Goal: Information Seeking & Learning: Learn about a topic

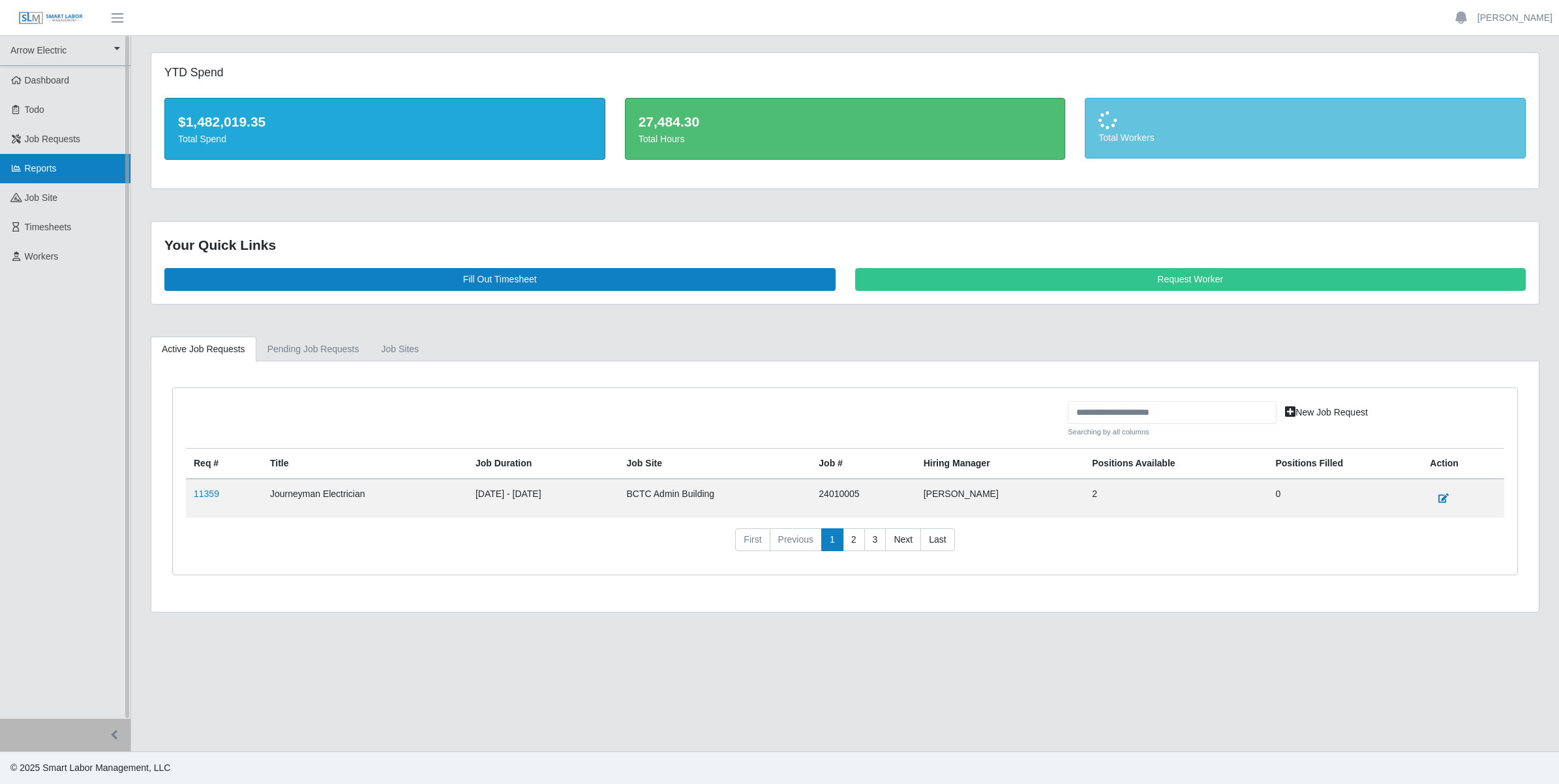
click at [42, 169] on span "Reports" at bounding box center [41, 168] width 32 height 10
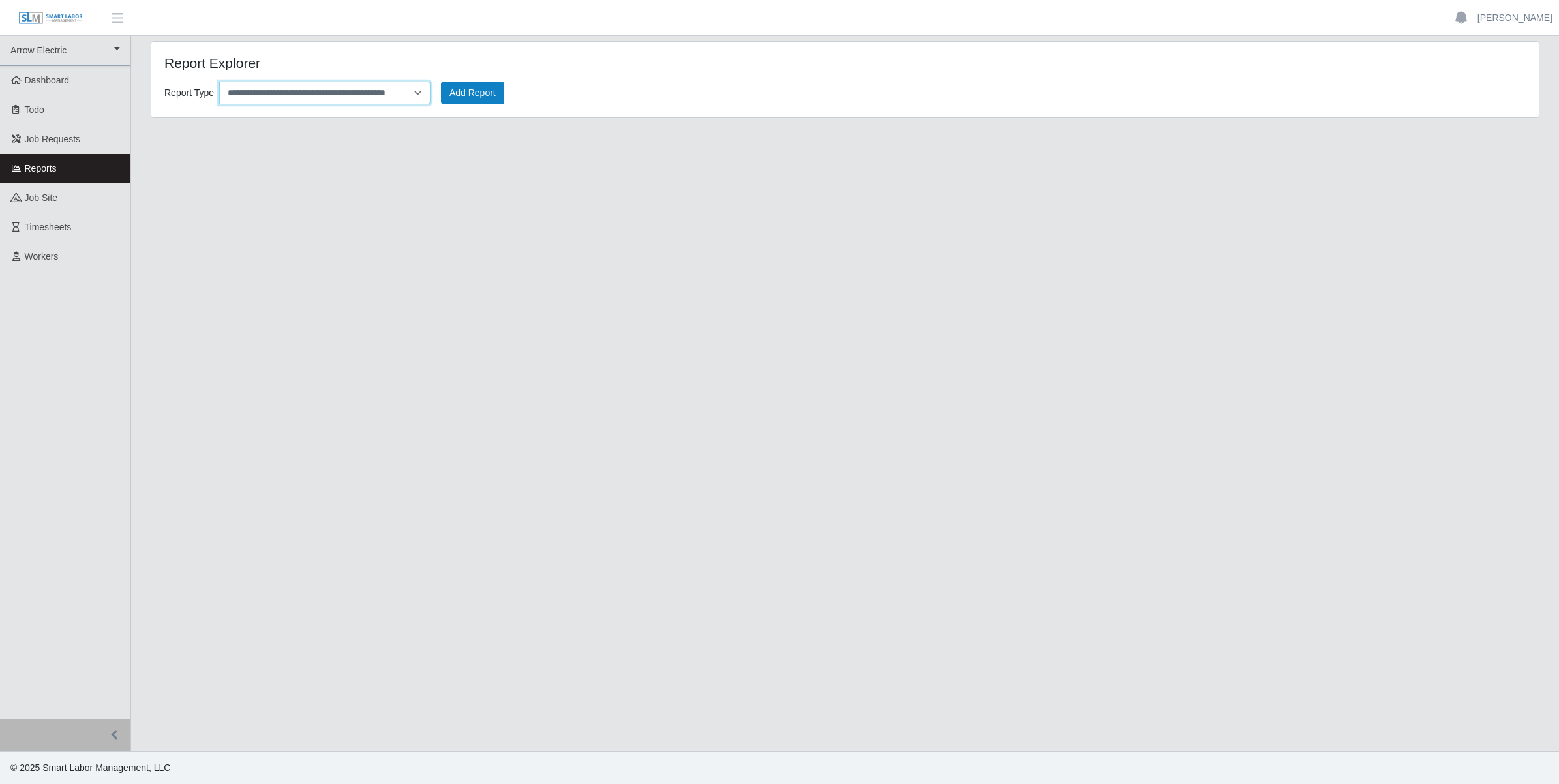
click at [364, 85] on select "**********" at bounding box center [325, 92] width 212 height 23
select select "**********"
click at [219, 81] on select "**********" at bounding box center [325, 92] width 212 height 23
click at [461, 96] on button "Add Report" at bounding box center [472, 92] width 63 height 23
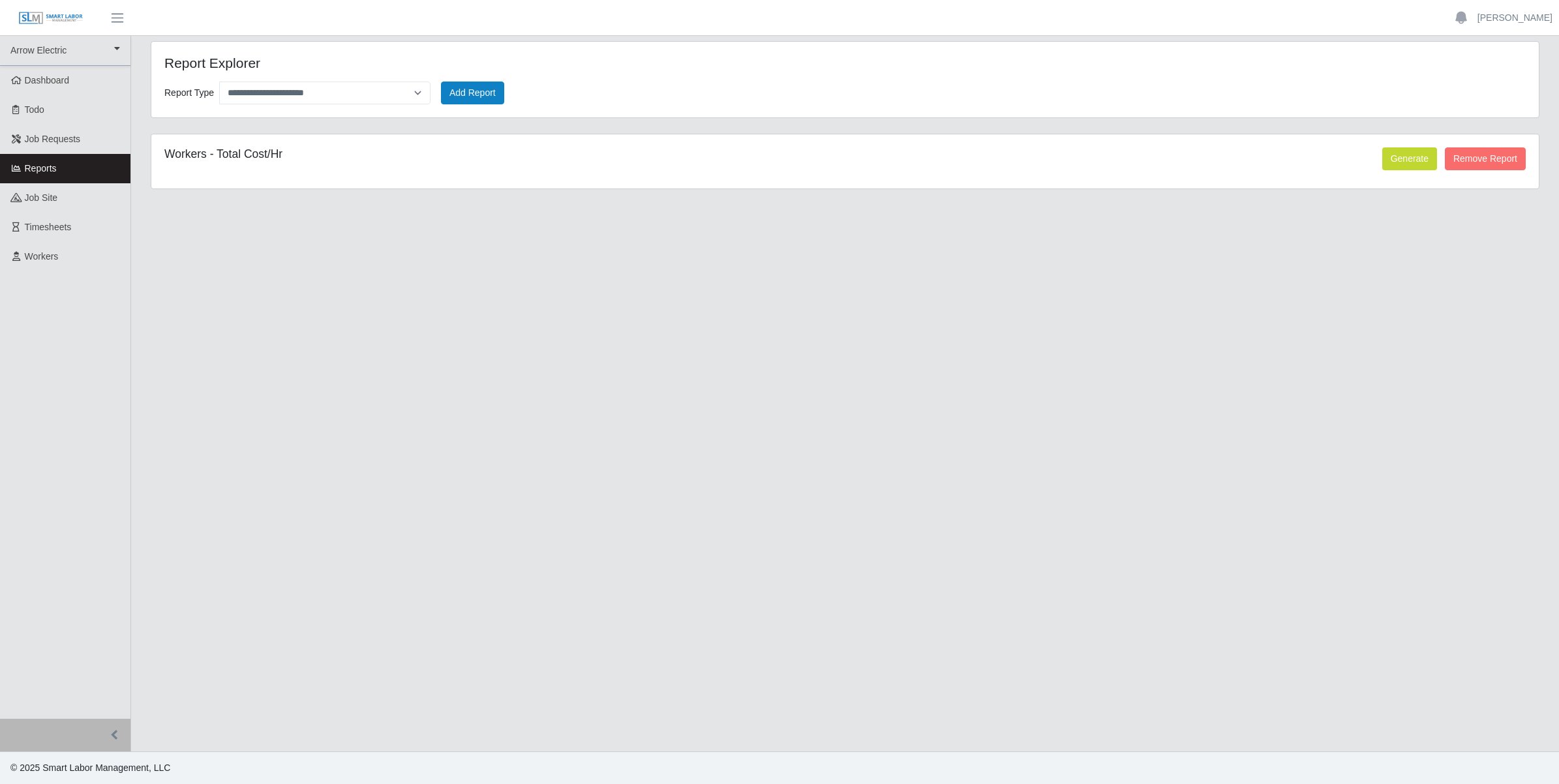
click at [1433, 146] on div "Workers - Total Cost/Hr Generate Remove Report" at bounding box center [845, 161] width 1387 height 54
click at [1409, 157] on button "Generate" at bounding box center [1409, 158] width 55 height 23
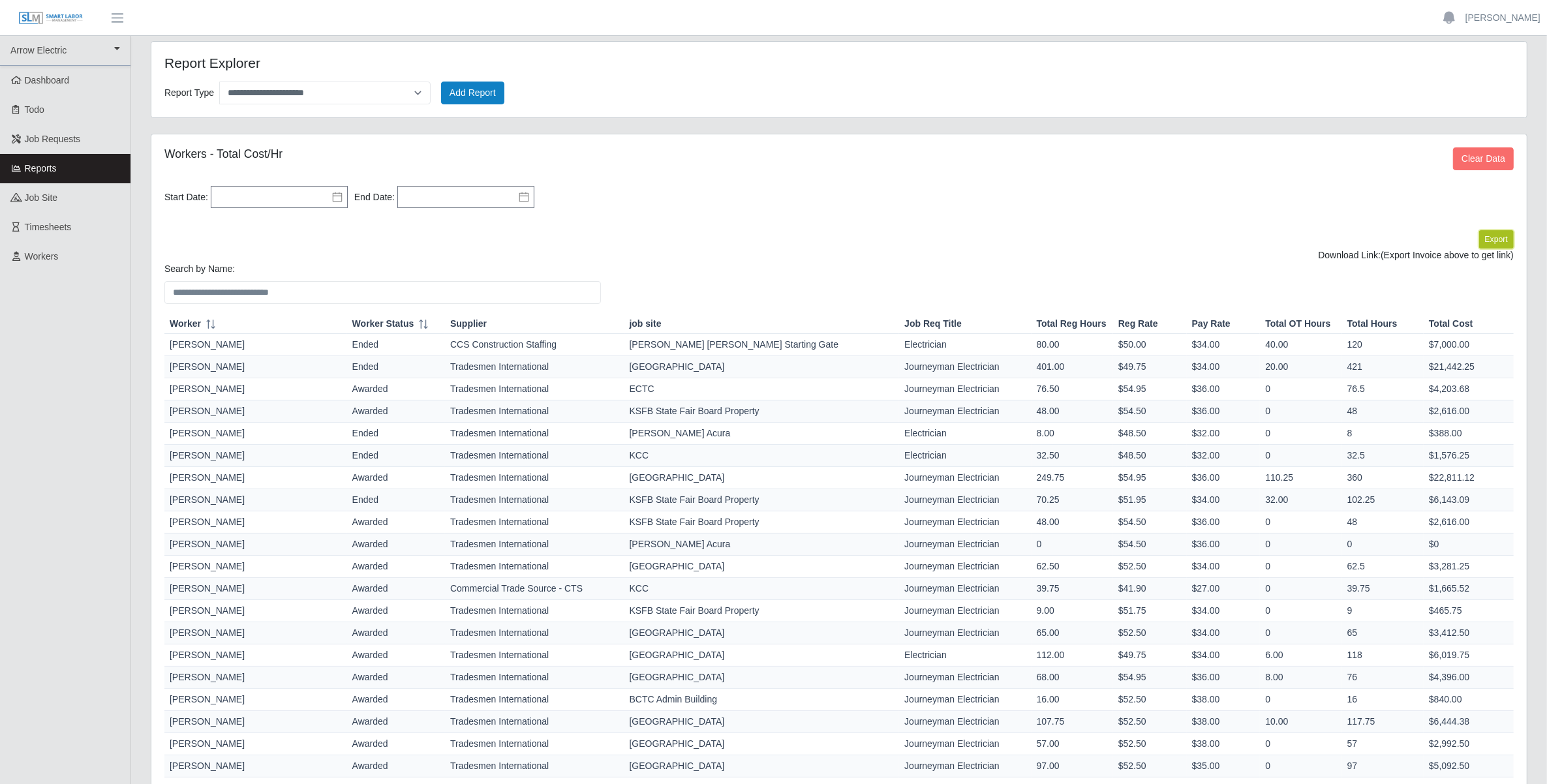
click at [1479, 240] on button "Export" at bounding box center [1496, 239] width 34 height 18
click at [1417, 260] on link "https://sm-slm-prod.s3.amazonaws.com/documents/client/77/Candidates_Hourly_expo…" at bounding box center [1465, 255] width 96 height 10
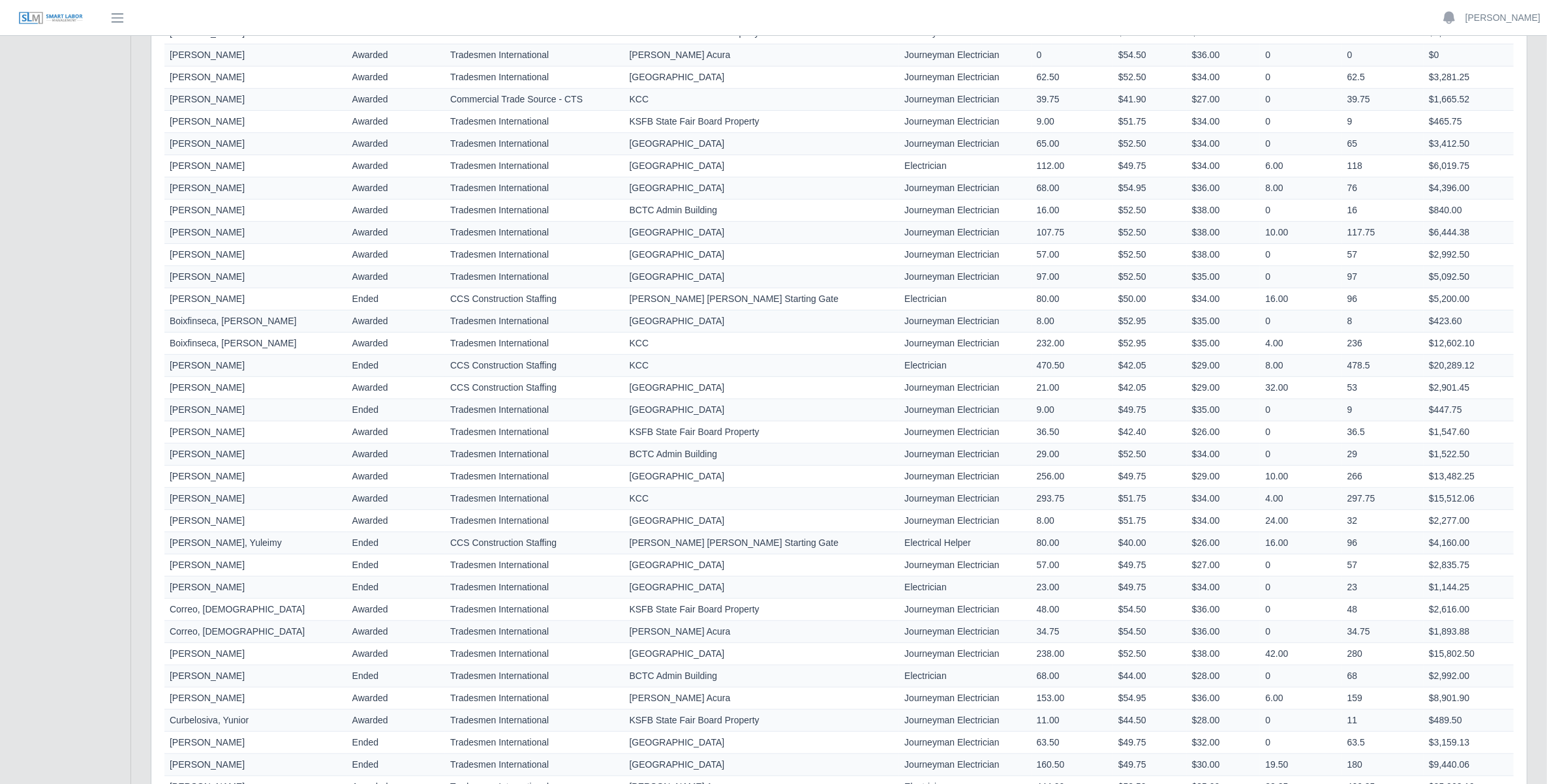
scroll to position [782, 0]
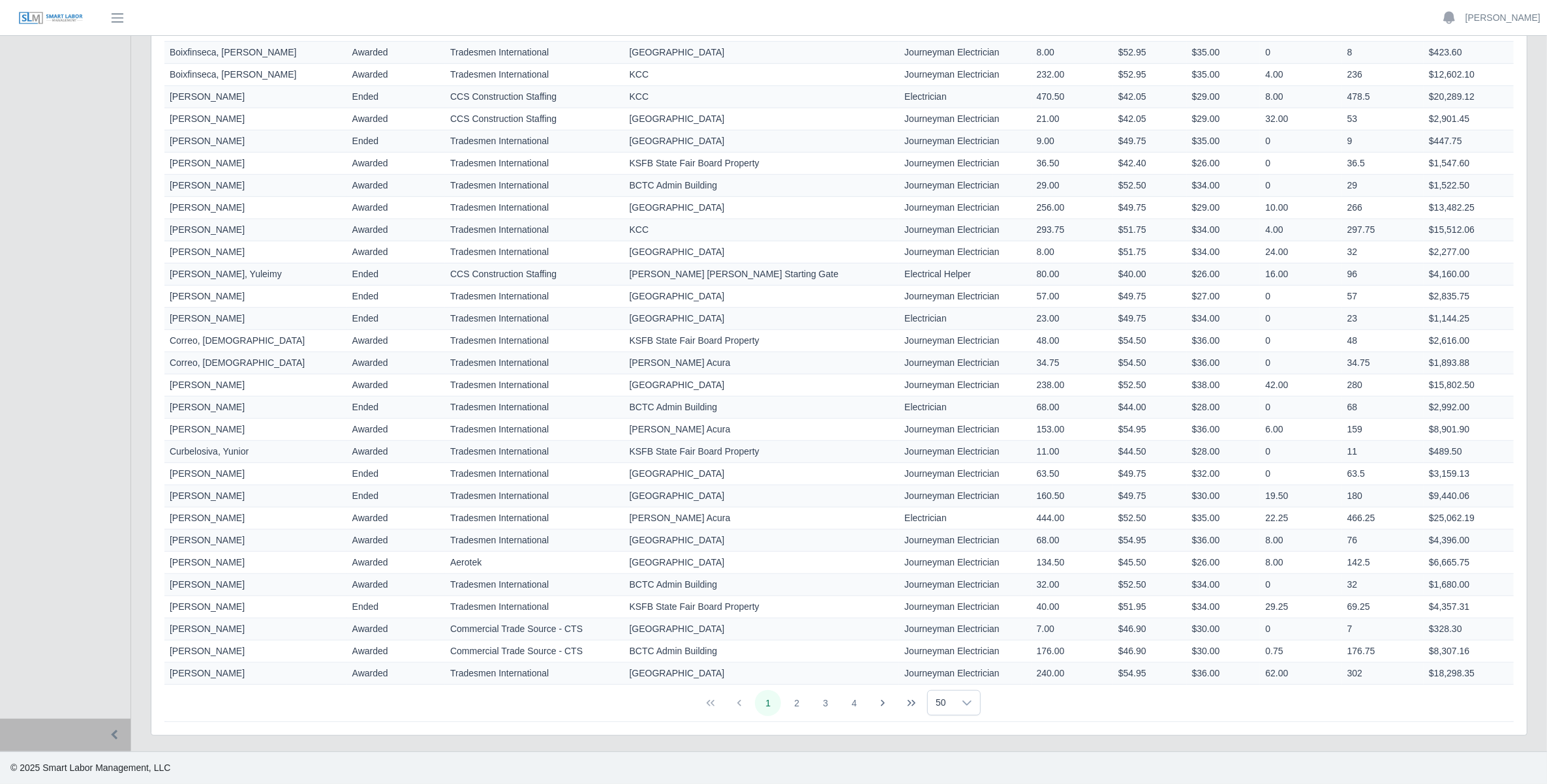
click at [1346, 630] on td "7" at bounding box center [1383, 629] width 82 height 22
click at [899, 630] on td "Journeyman Electrician" at bounding box center [965, 629] width 132 height 22
click at [1032, 636] on td "7.00" at bounding box center [1072, 629] width 82 height 22
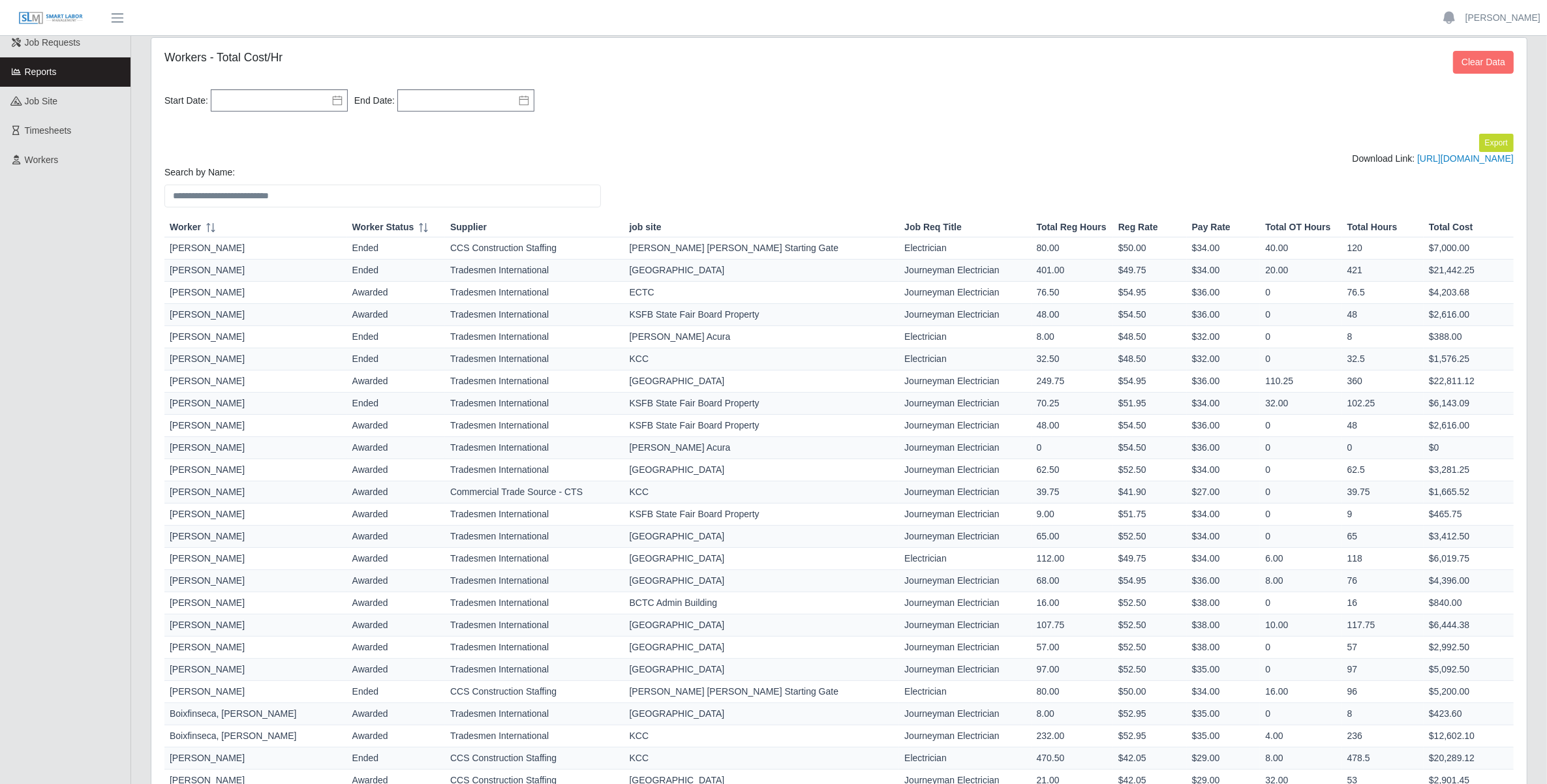
scroll to position [0, 0]
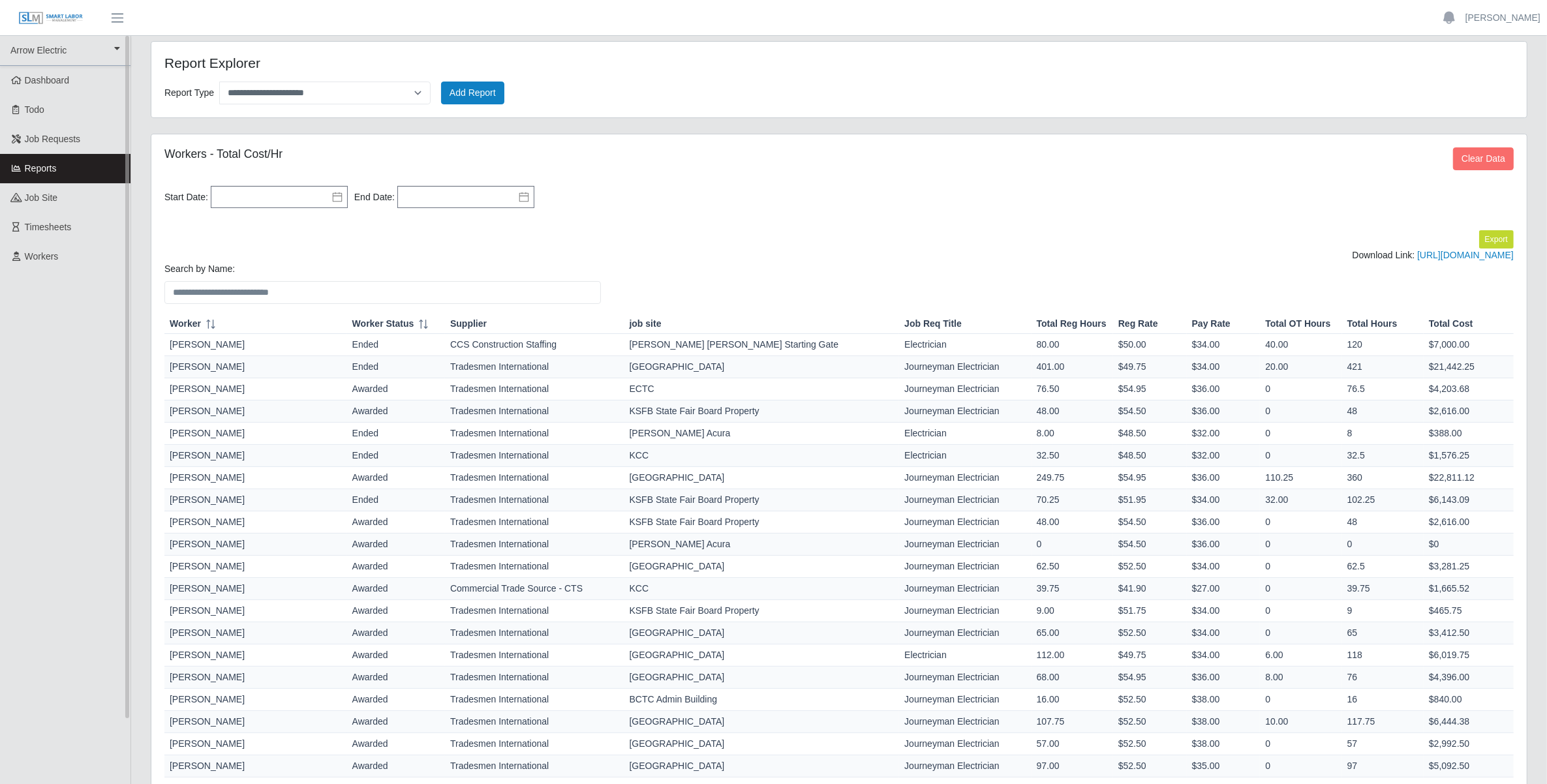
click at [60, 167] on link "Reports" at bounding box center [65, 168] width 131 height 29
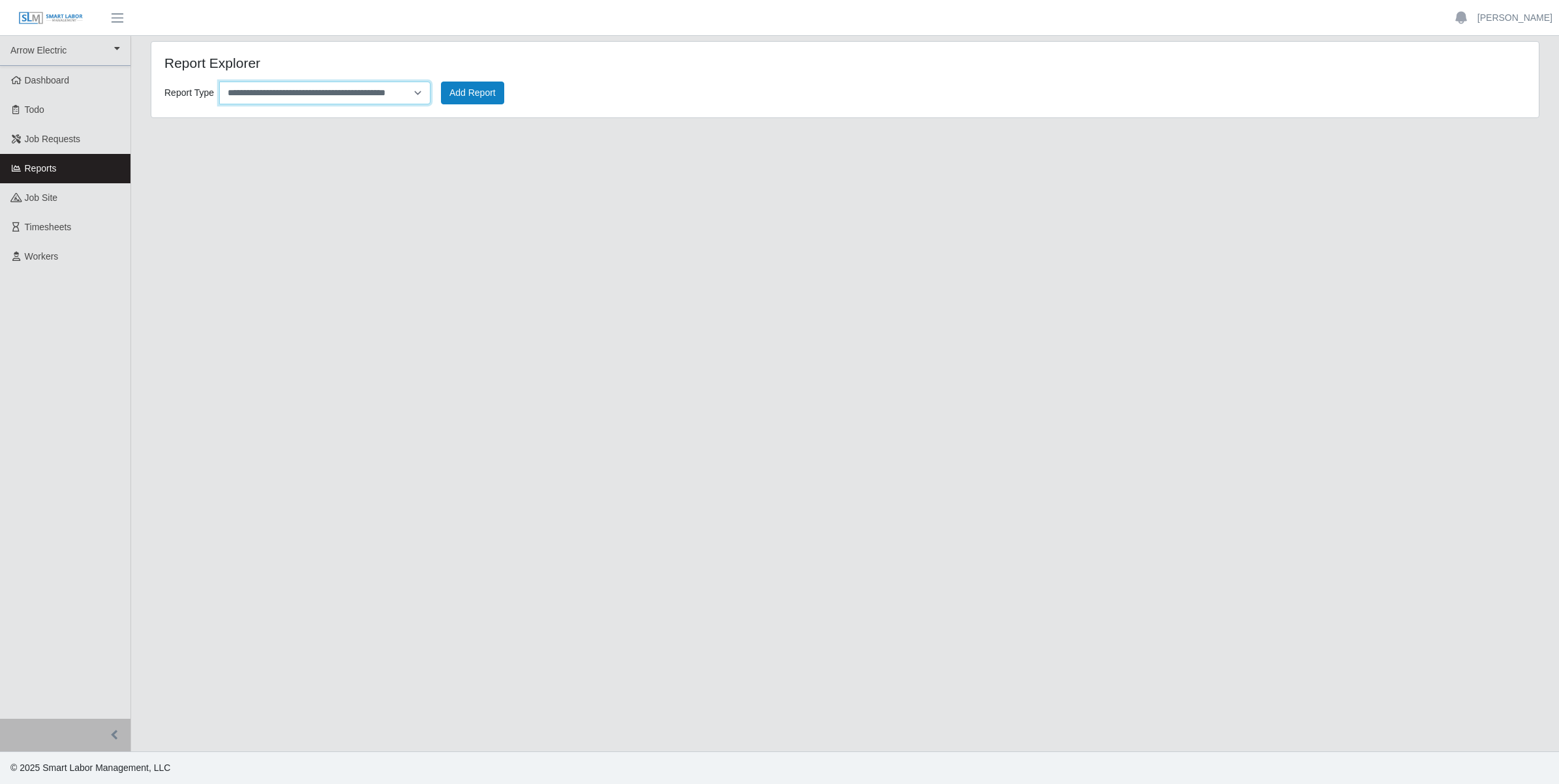
click at [349, 92] on select "**********" at bounding box center [325, 92] width 212 height 23
select select "**********"
click at [219, 81] on select "**********" at bounding box center [325, 92] width 212 height 23
click at [480, 80] on div "**********" at bounding box center [845, 88] width 1380 height 33
click at [458, 89] on button "Add Report" at bounding box center [472, 92] width 63 height 23
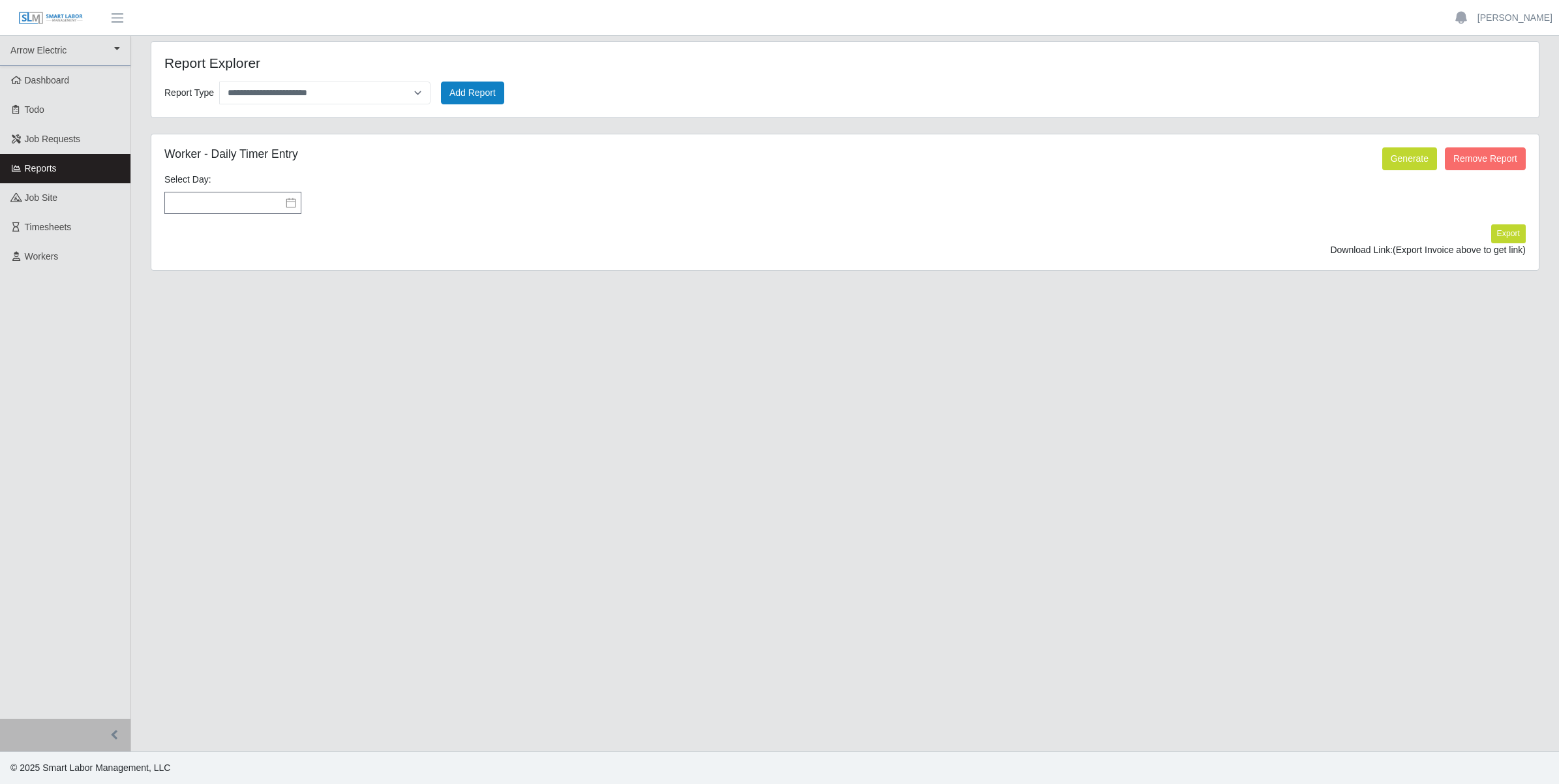
click at [288, 202] on icon at bounding box center [291, 202] width 10 height 10
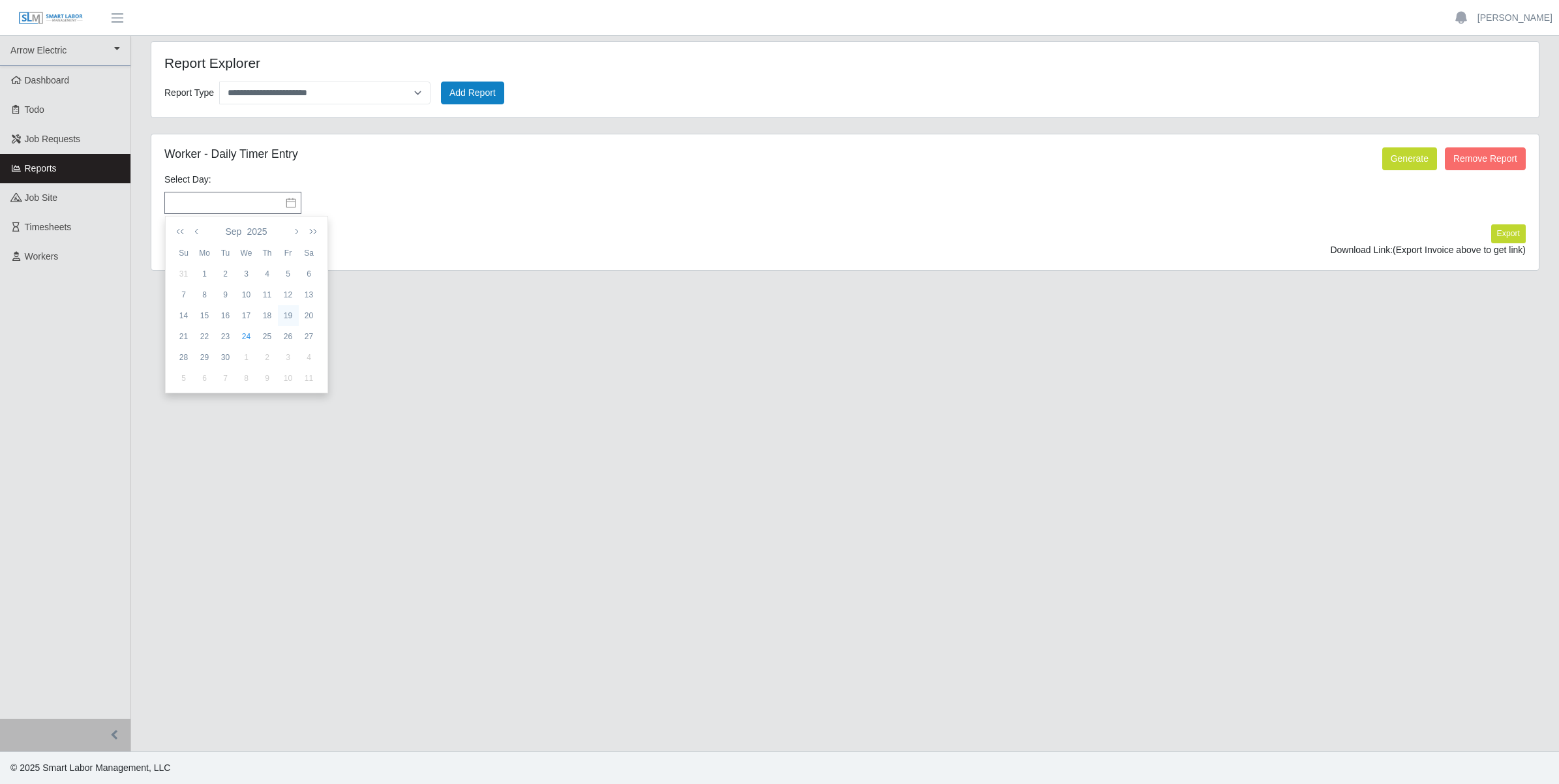
click at [288, 314] on div "19" at bounding box center [288, 315] width 21 height 12
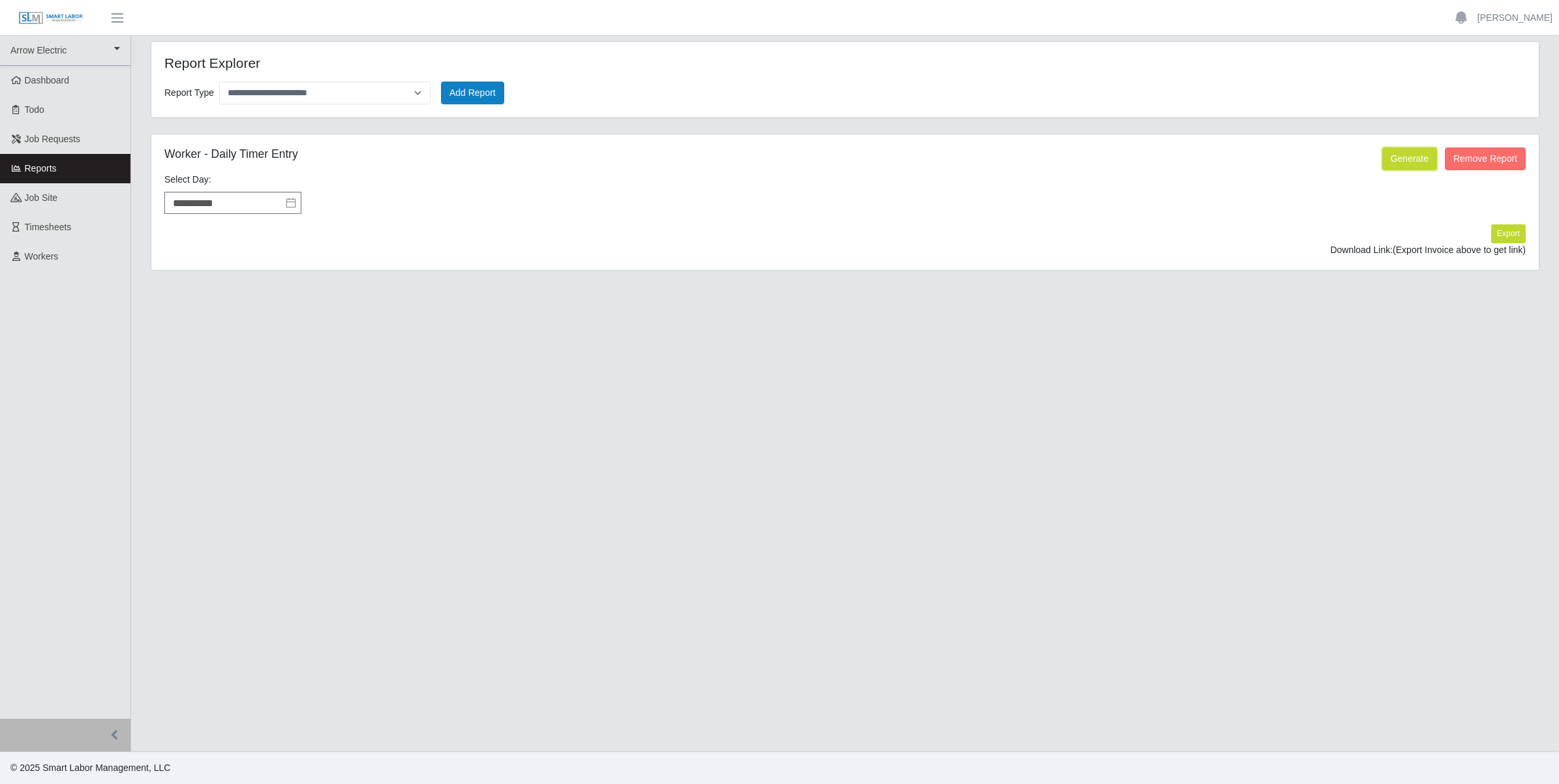
click at [1405, 160] on button "Generate" at bounding box center [1409, 158] width 55 height 23
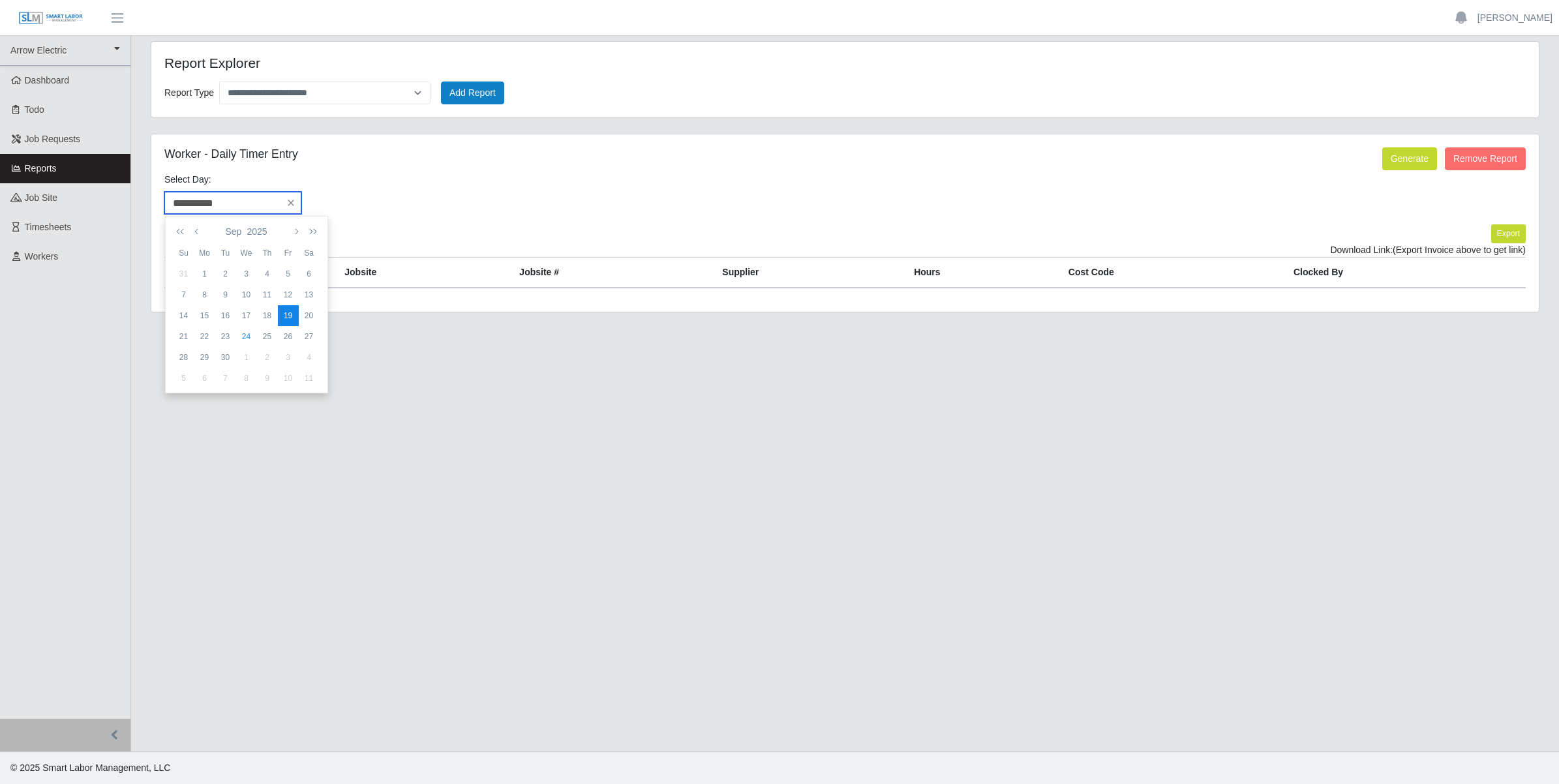
click at [245, 204] on input "**********" at bounding box center [233, 203] width 137 height 22
click at [230, 315] on div "16" at bounding box center [226, 315] width 21 height 12
type input "**********"
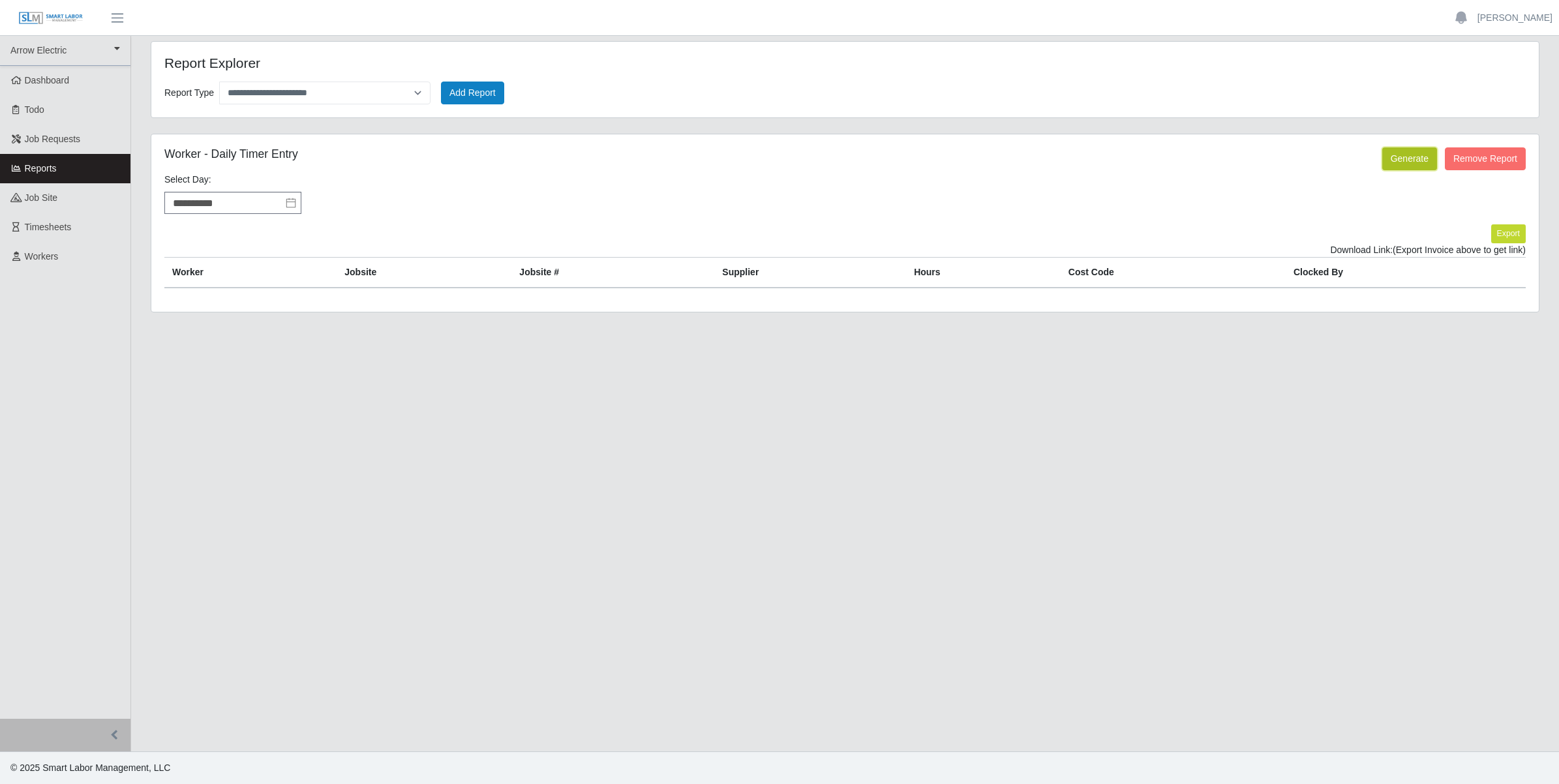
click at [1412, 164] on button "Generate" at bounding box center [1409, 158] width 55 height 23
click at [314, 92] on select "**********" at bounding box center [325, 92] width 212 height 23
select select "**********"
click at [219, 81] on select "**********" at bounding box center [325, 92] width 212 height 23
click at [1405, 161] on button "Generate" at bounding box center [1409, 158] width 55 height 23
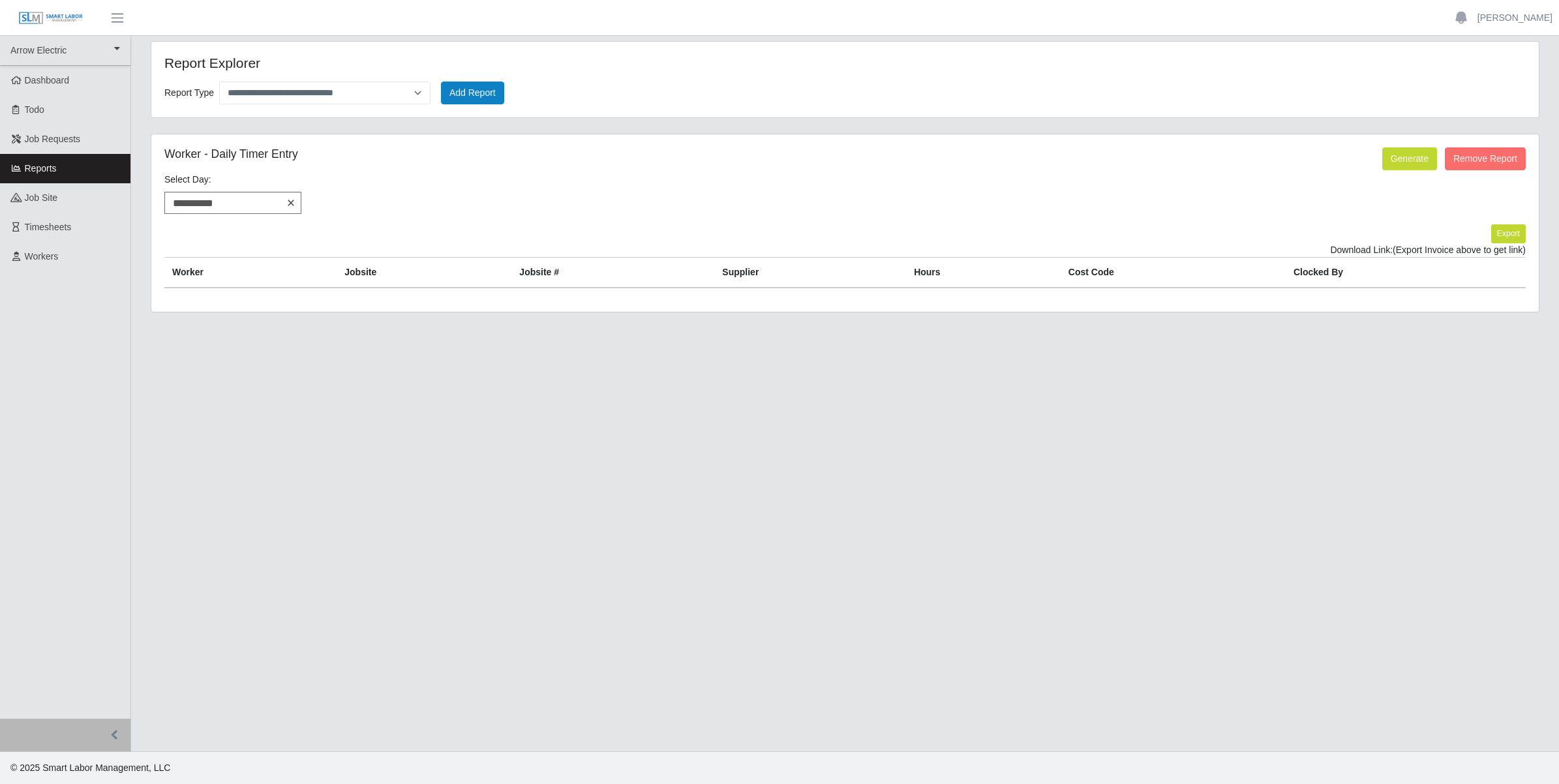
click at [287, 201] on icon at bounding box center [291, 202] width 10 height 10
click at [265, 232] on div "Export Download Link: (Export Invoice above to get link)" at bounding box center [845, 240] width 1380 height 32
click at [1420, 163] on button "Generate" at bounding box center [1409, 158] width 55 height 23
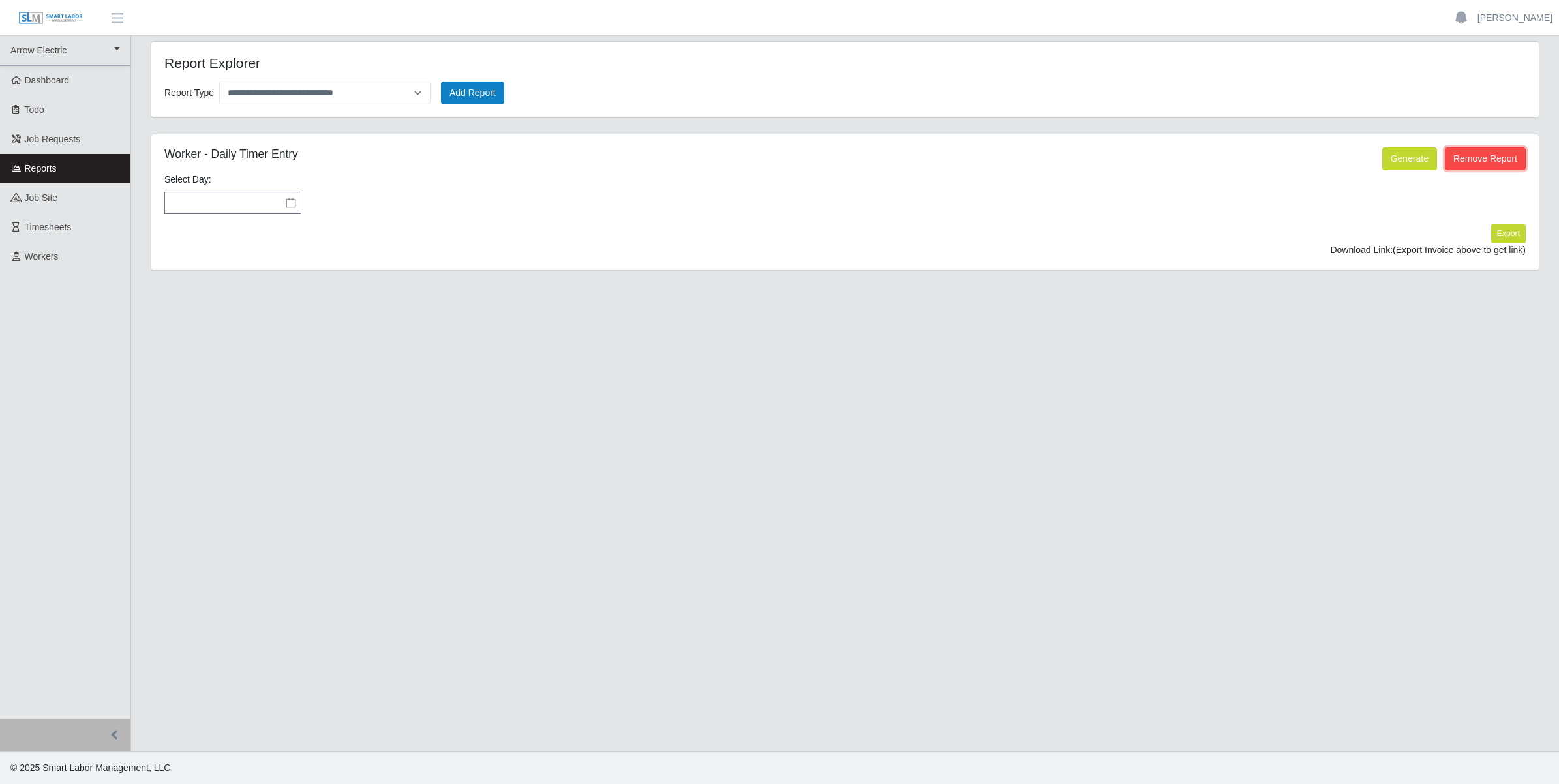
click at [1496, 157] on button "Remove Report" at bounding box center [1485, 158] width 81 height 23
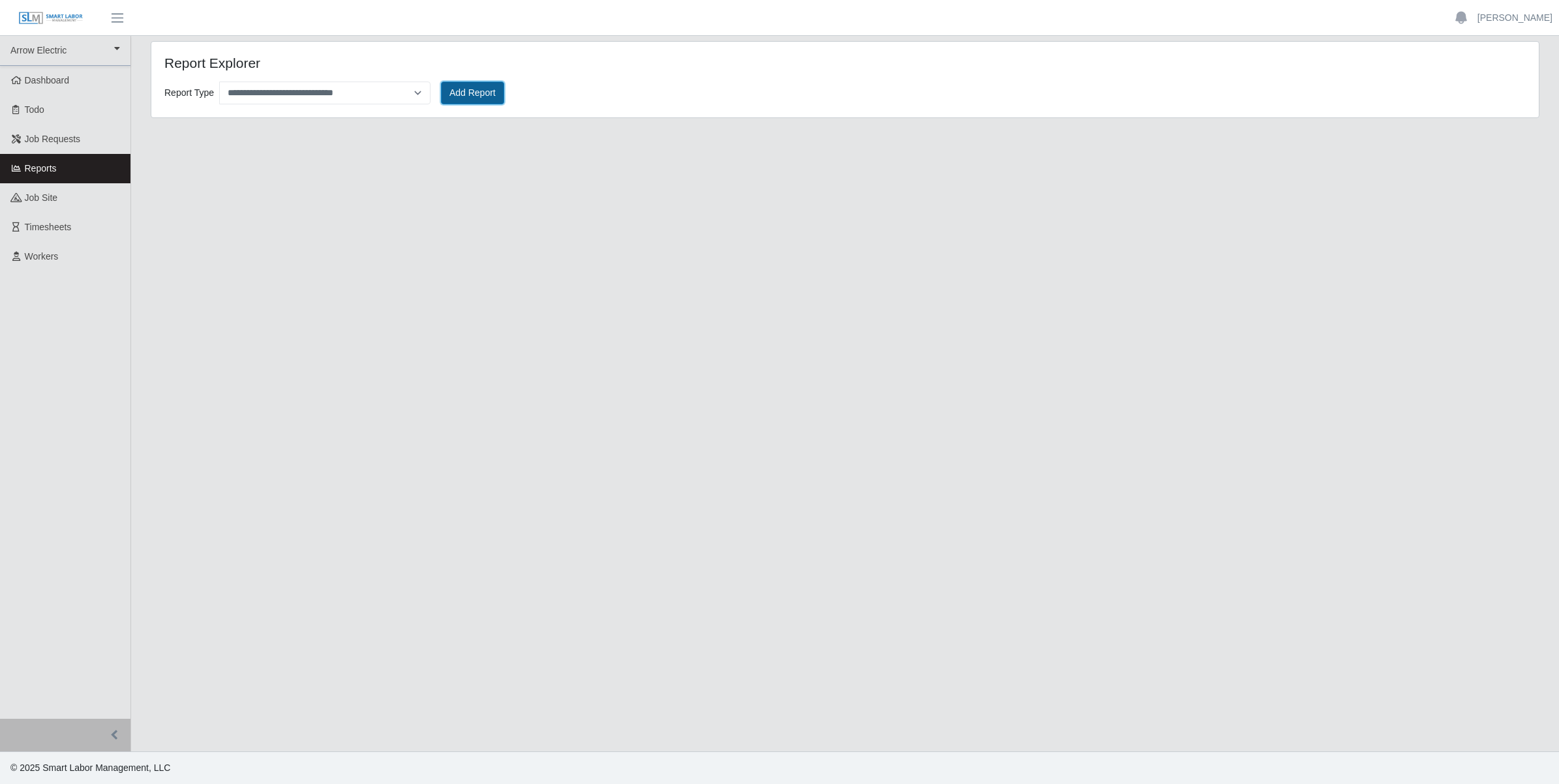
click at [473, 88] on button "Add Report" at bounding box center [472, 92] width 63 height 23
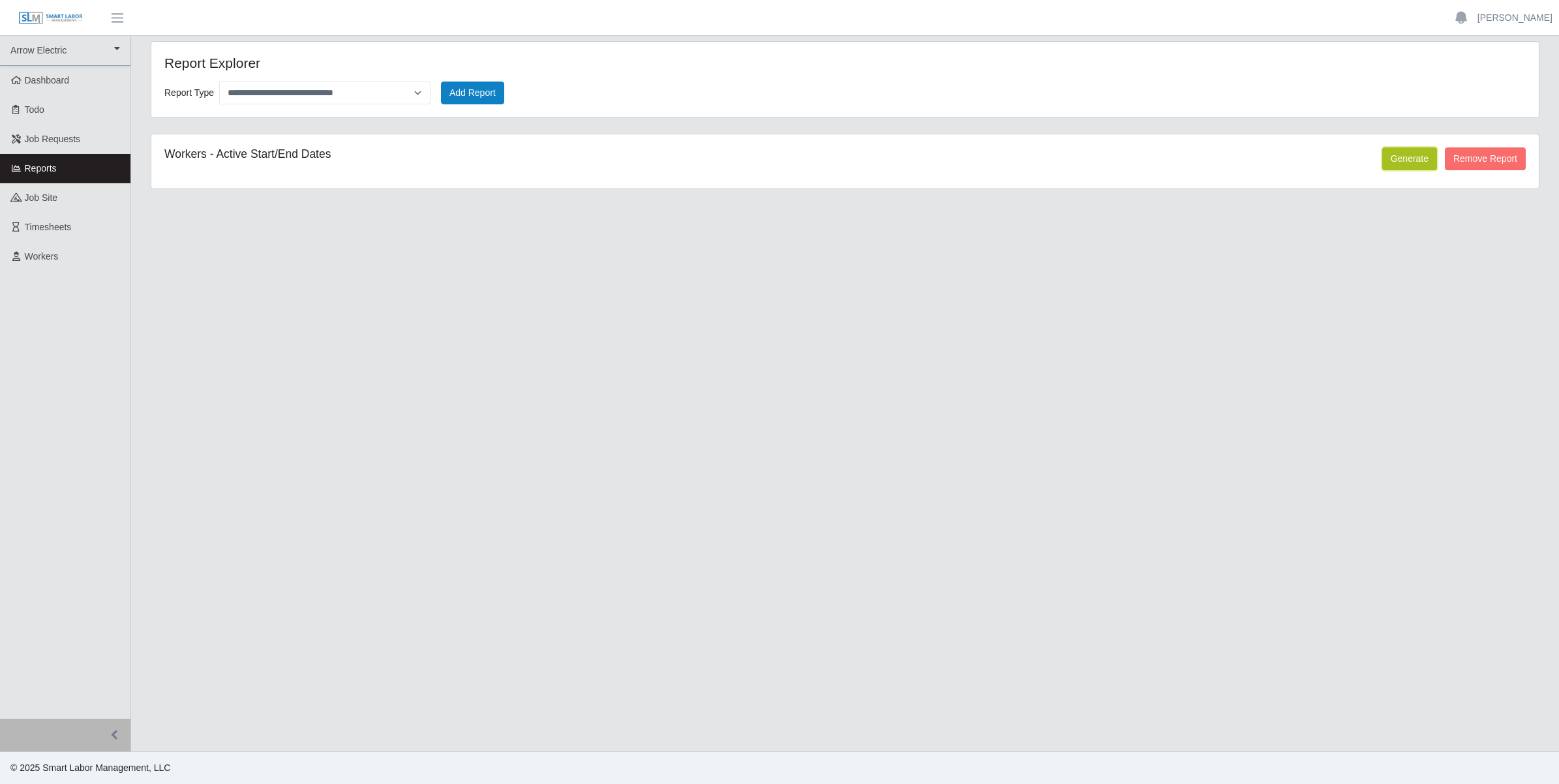
click at [1398, 148] on button "Generate" at bounding box center [1409, 158] width 55 height 23
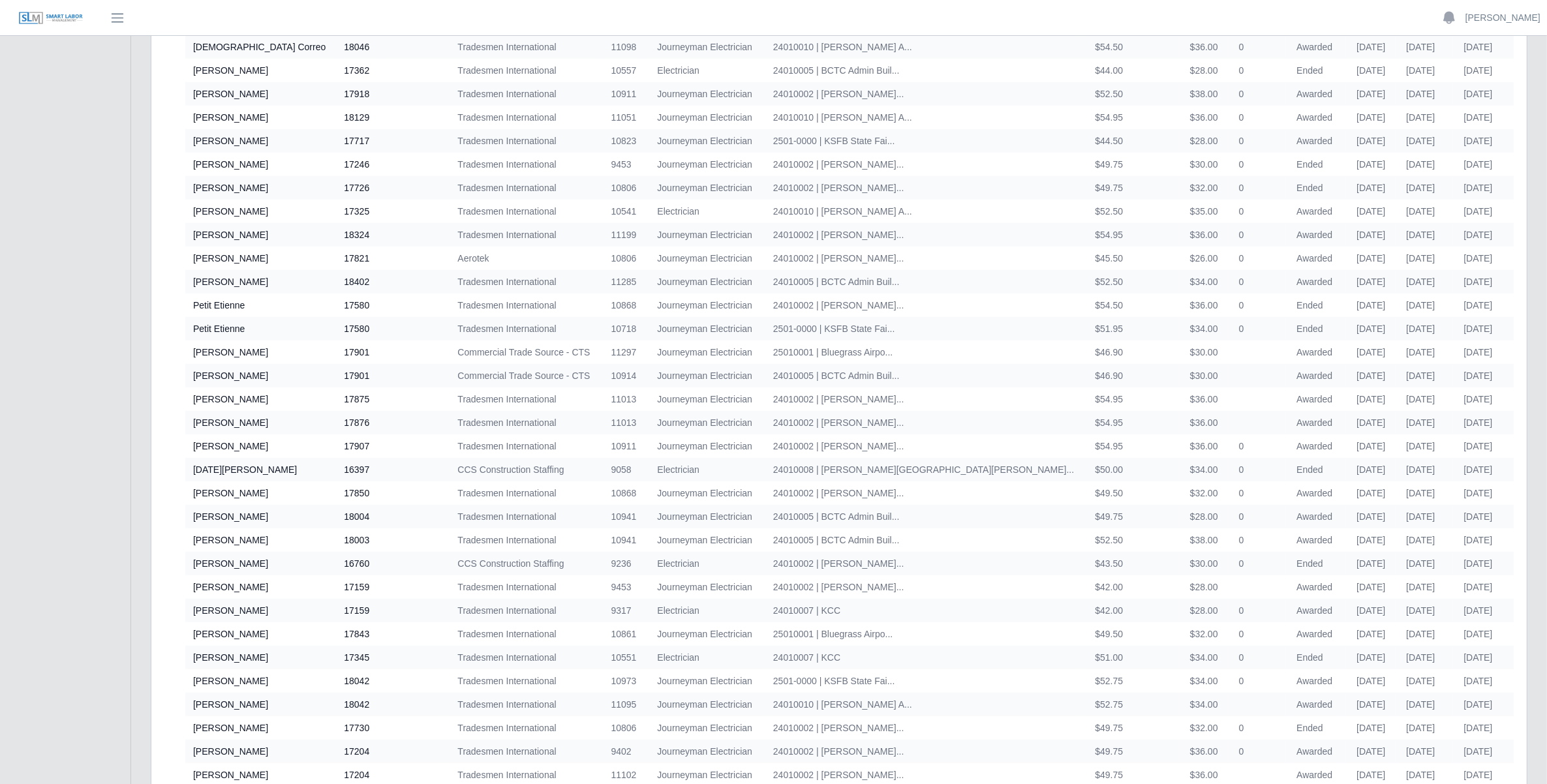
scroll to position [1141, 0]
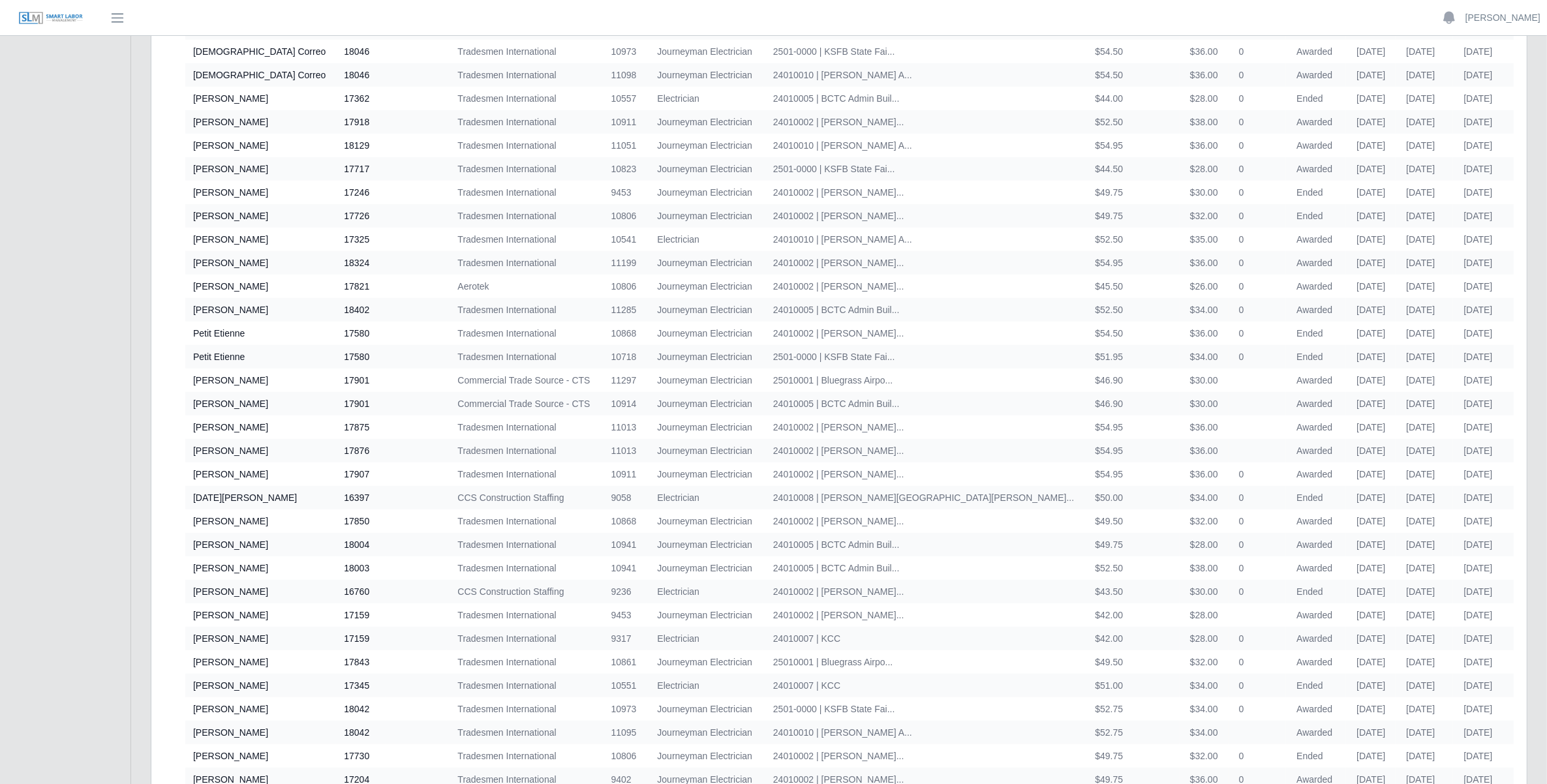
click at [1346, 377] on td "09/08/2025" at bounding box center [1371, 380] width 49 height 23
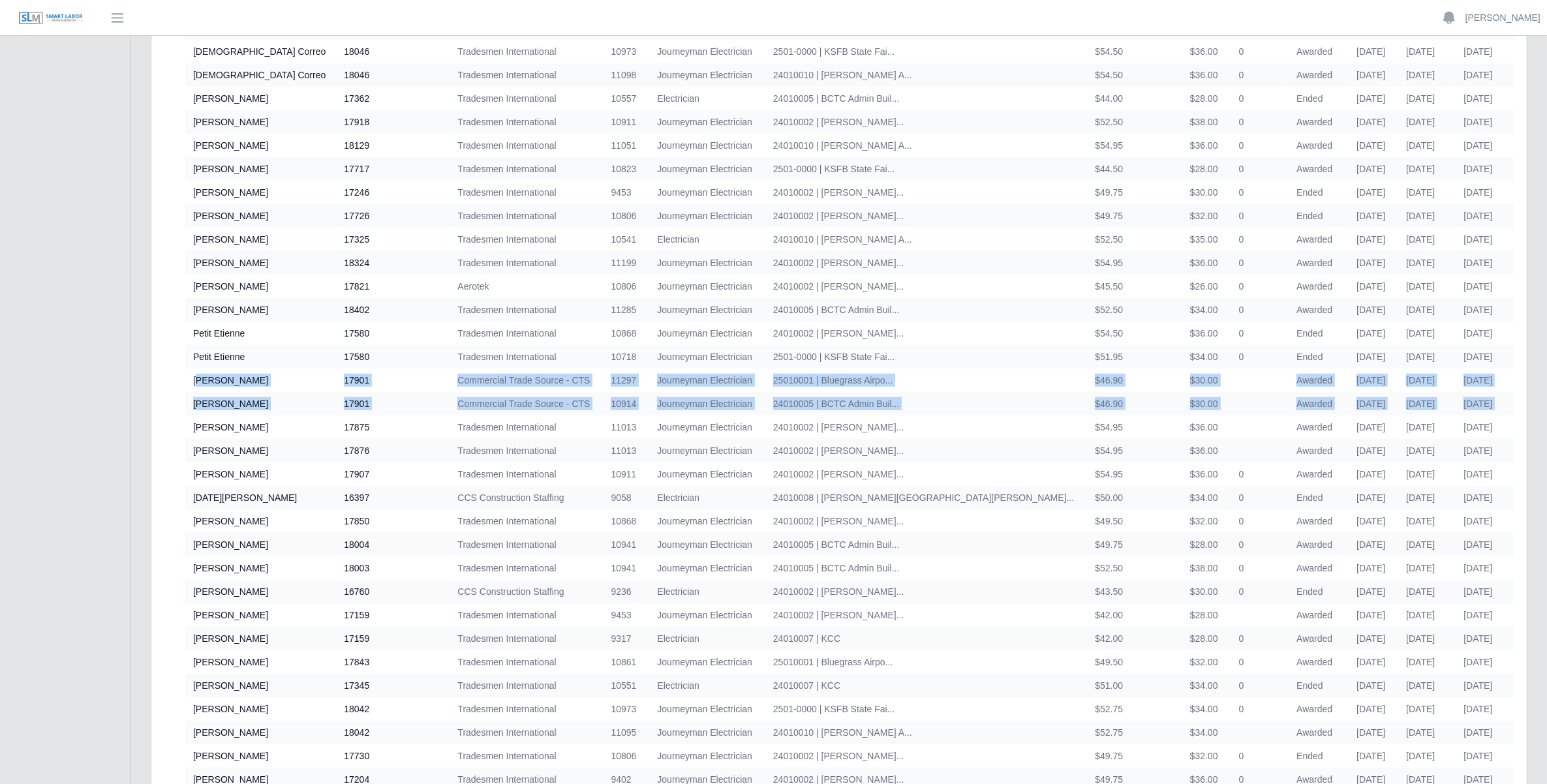
scroll to position [0, 75]
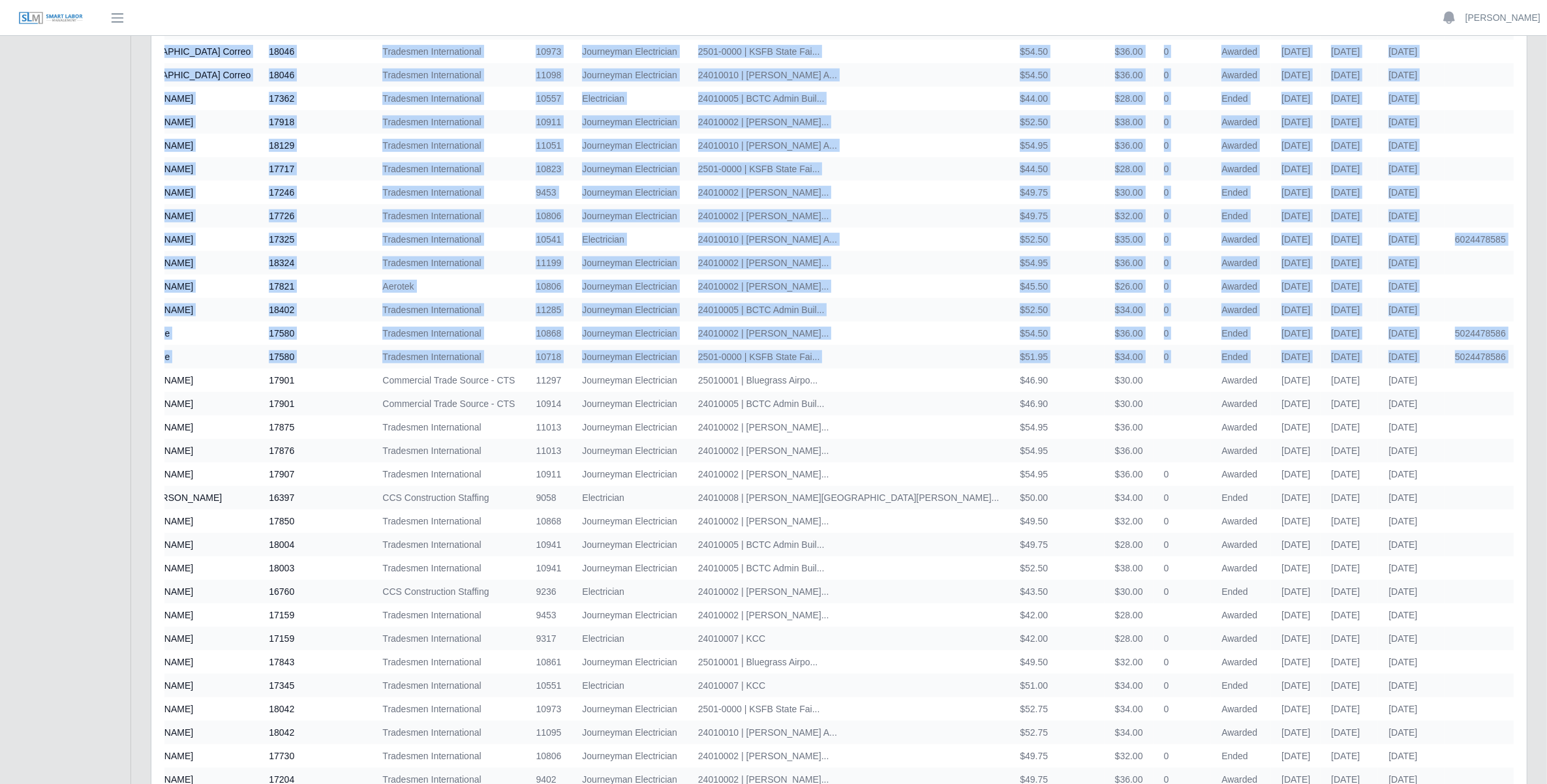
drag, startPoint x: 197, startPoint y: 380, endPoint x: 1523, endPoint y: 408, distance: 1326.3
click at [455, 440] on td "Tradesmen International" at bounding box center [449, 450] width 154 height 23
click at [313, 449] on td at bounding box center [341, 450] width 61 height 23
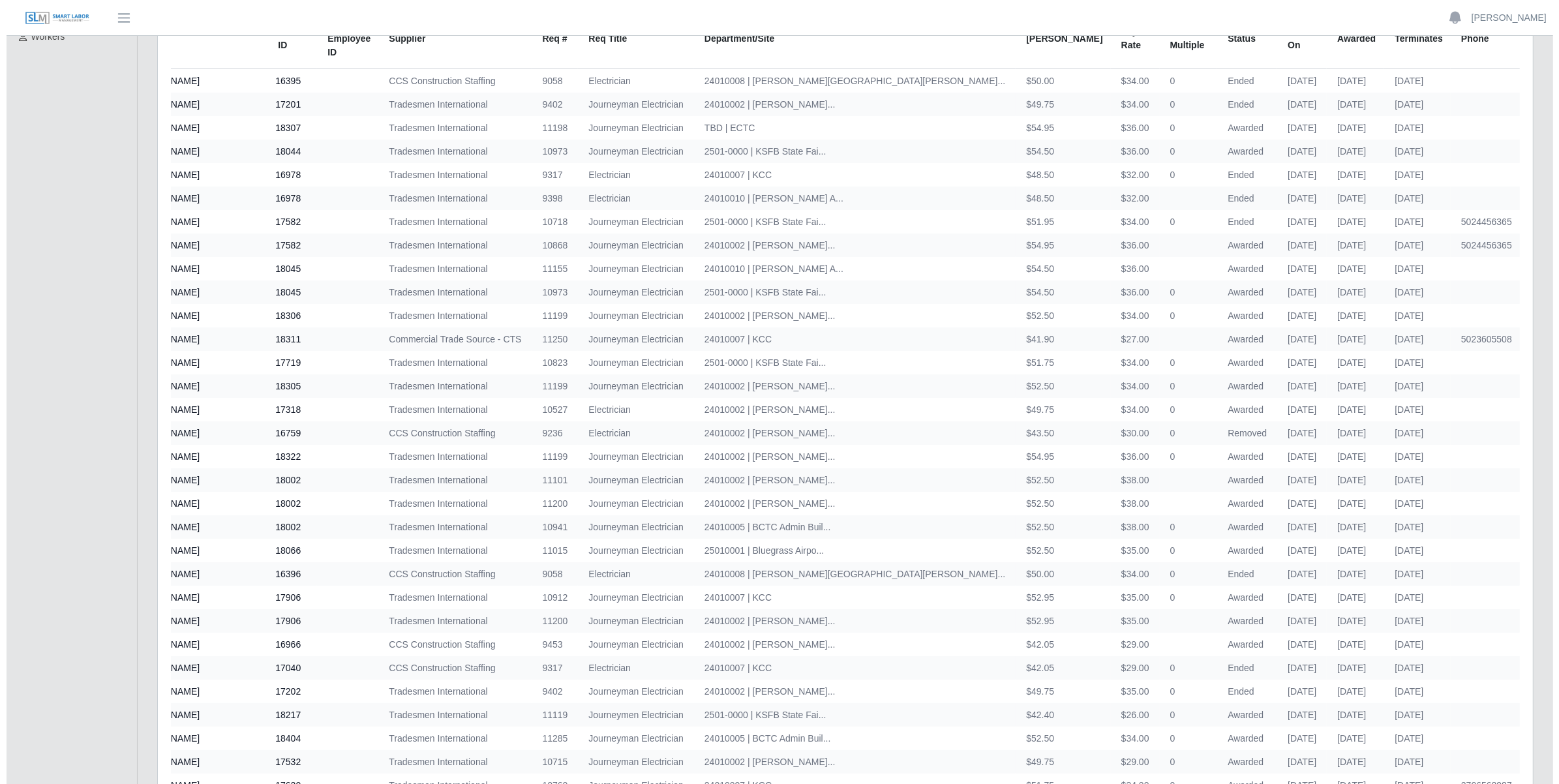
scroll to position [0, 0]
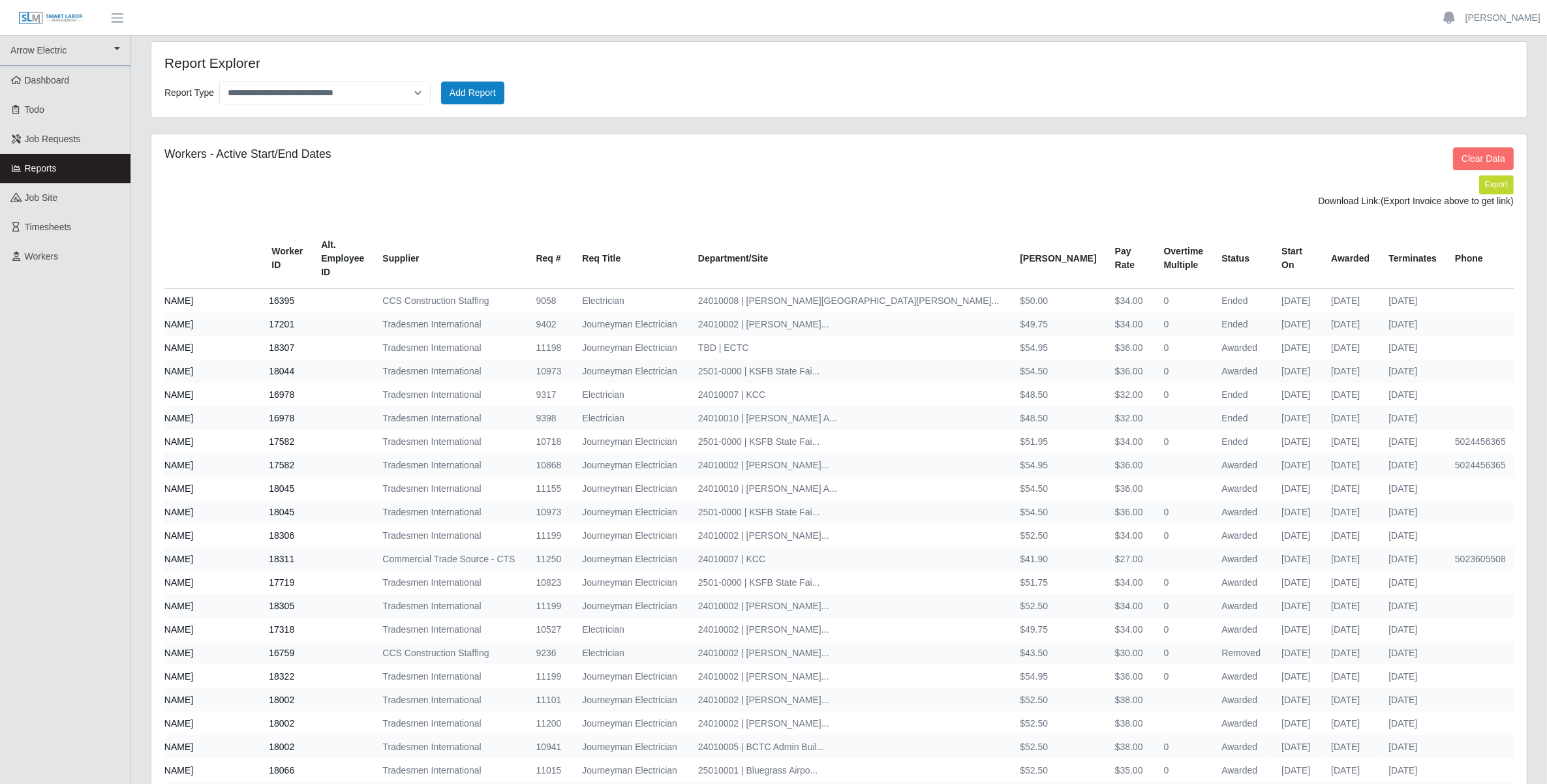
click at [1467, 206] on span "(Export Invoice above to get link)" at bounding box center [1447, 201] width 133 height 10
click at [1476, 168] on button "Clear Data" at bounding box center [1483, 158] width 60 height 23
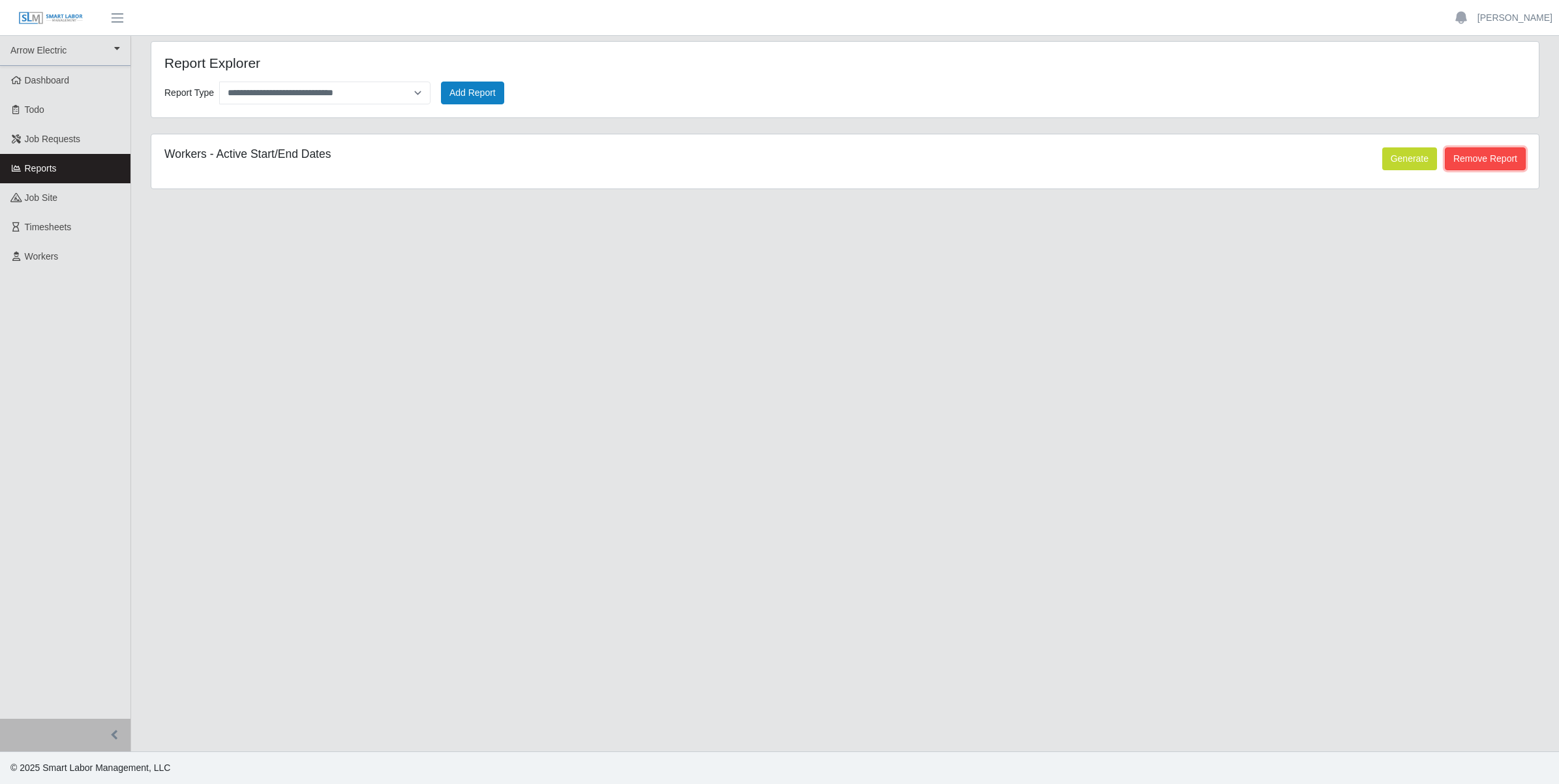
click at [1492, 157] on button "Remove Report" at bounding box center [1485, 158] width 81 height 23
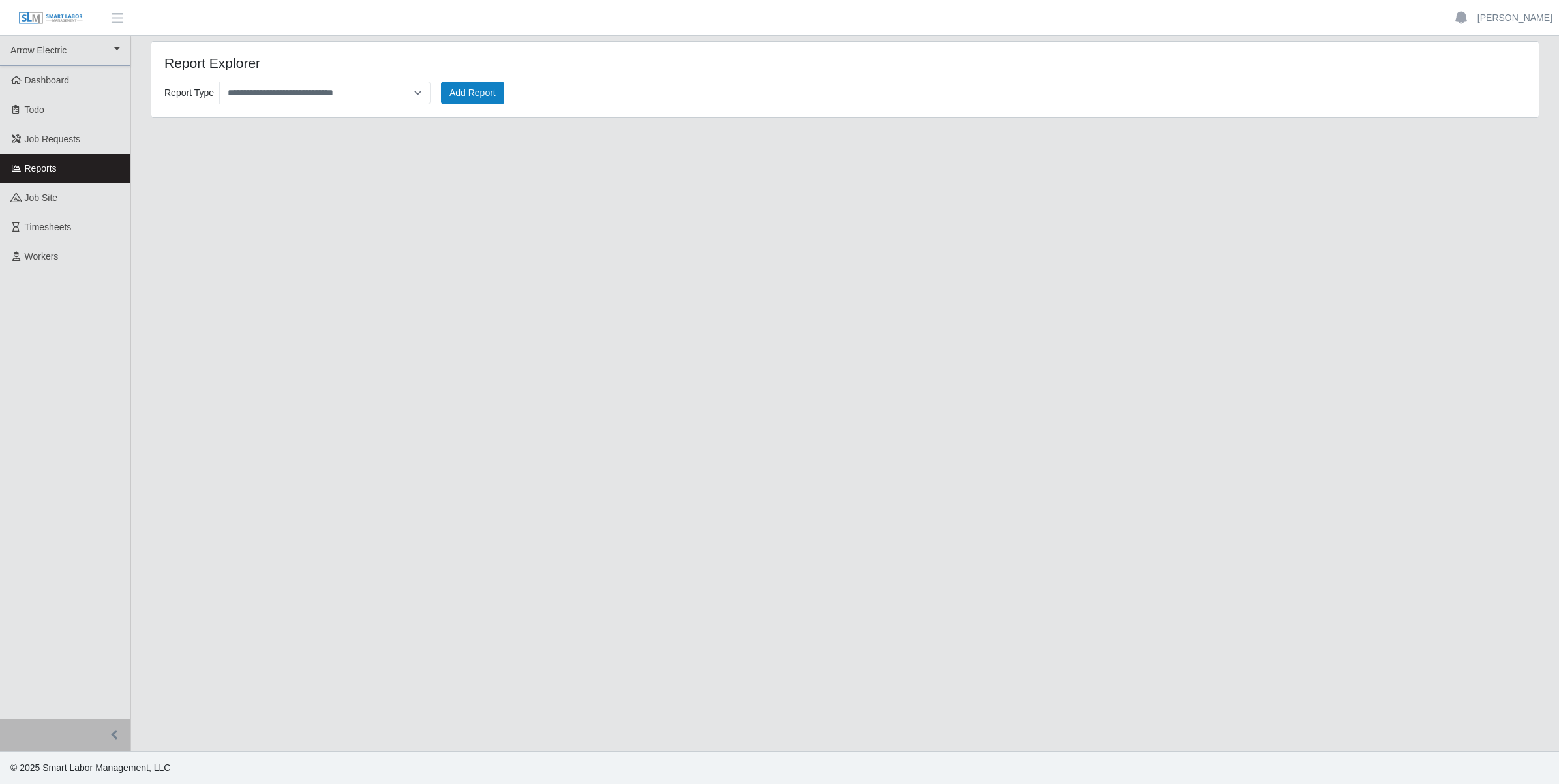
click at [648, 540] on main "**********" at bounding box center [845, 393] width 1427 height 715
click at [42, 251] on span "Workers" at bounding box center [42, 256] width 34 height 10
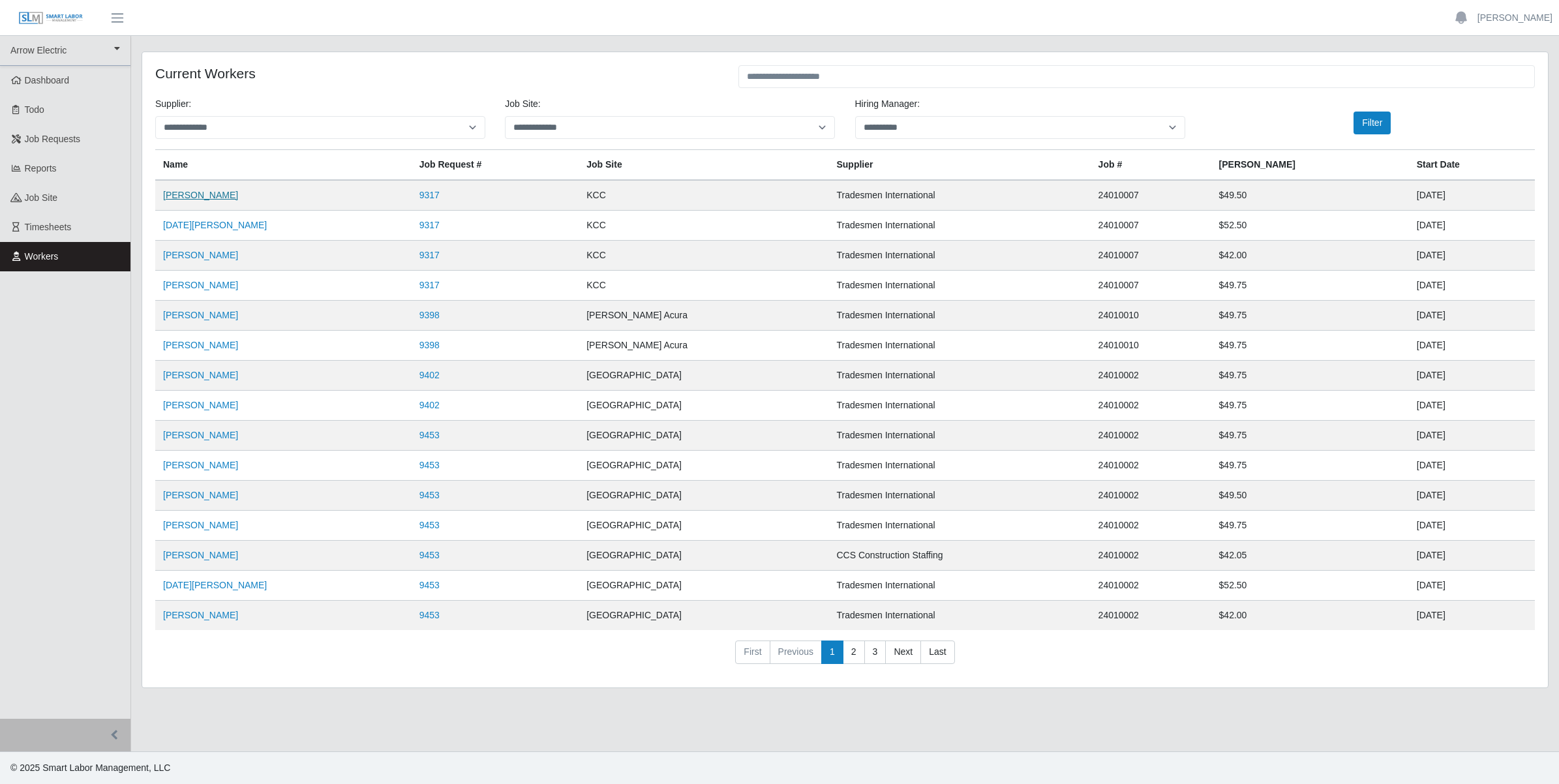
click at [199, 193] on link "[PERSON_NAME]" at bounding box center [201, 194] width 75 height 10
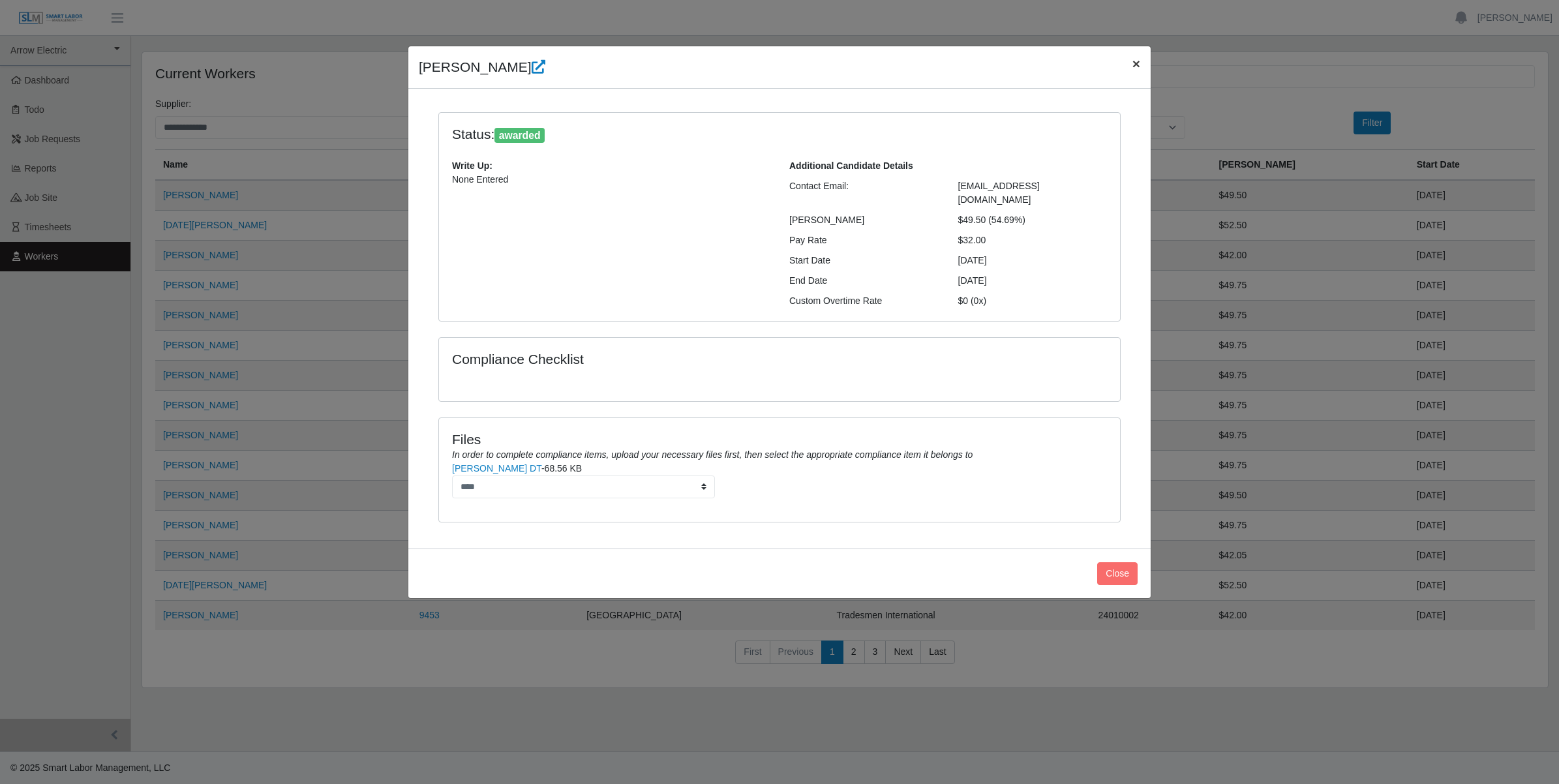
click at [1137, 59] on span "×" at bounding box center [1136, 63] width 8 height 15
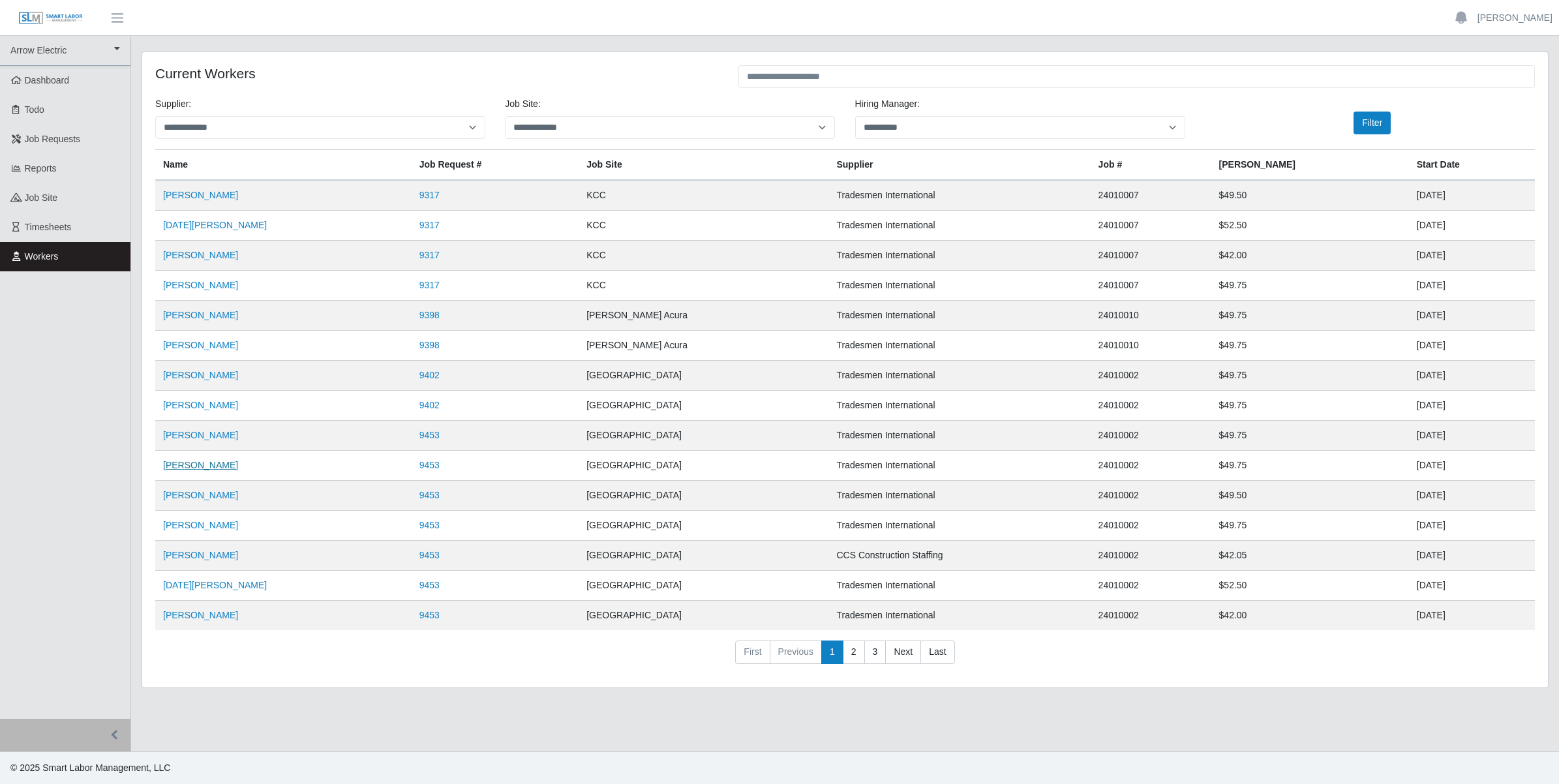
click at [200, 464] on link "[PERSON_NAME]" at bounding box center [201, 464] width 75 height 10
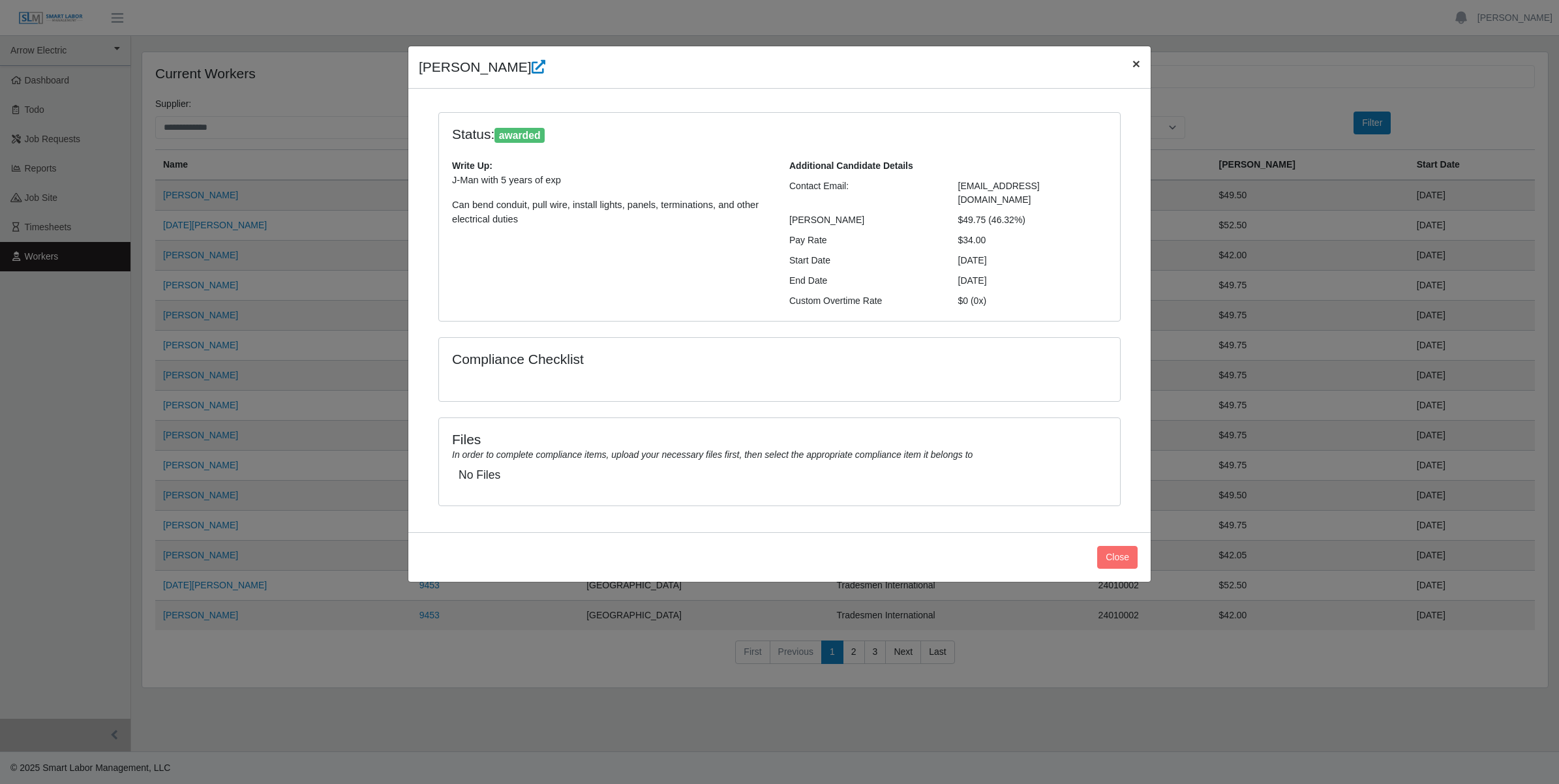
click at [1135, 60] on span "×" at bounding box center [1136, 63] width 8 height 15
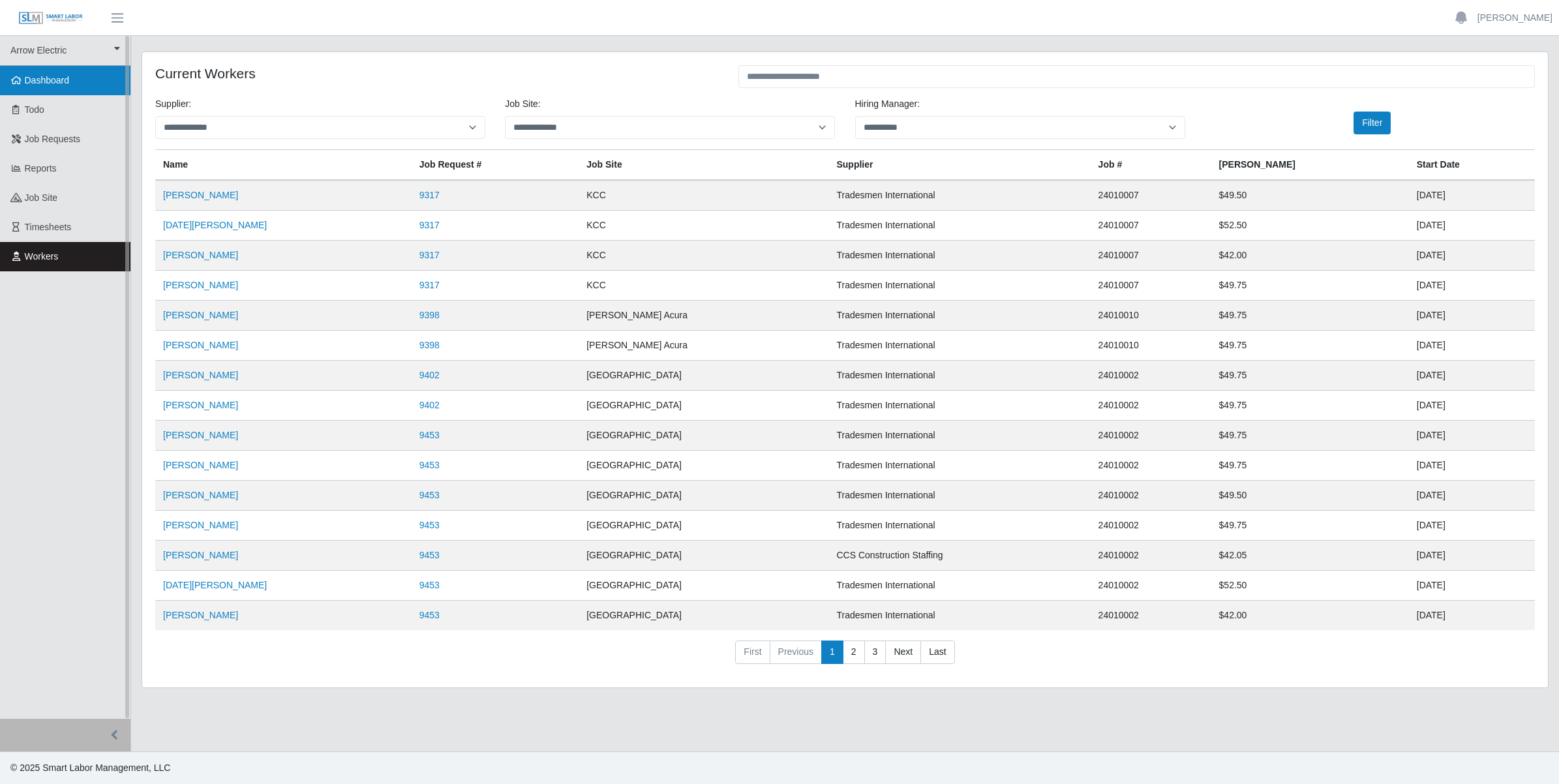
click at [65, 83] on span "Dashboard" at bounding box center [47, 80] width 45 height 10
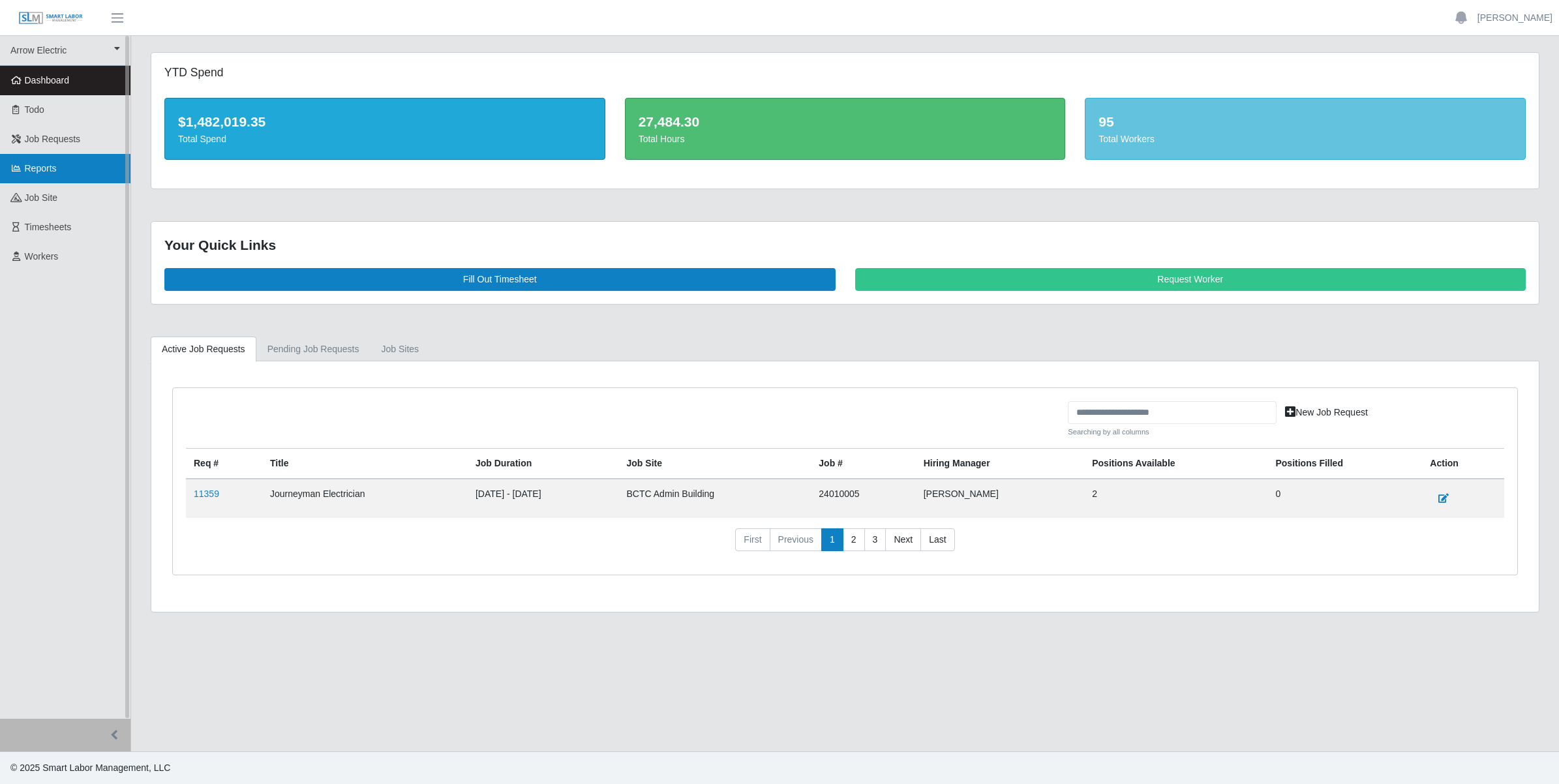
click at [48, 164] on span "Reports" at bounding box center [41, 168] width 32 height 10
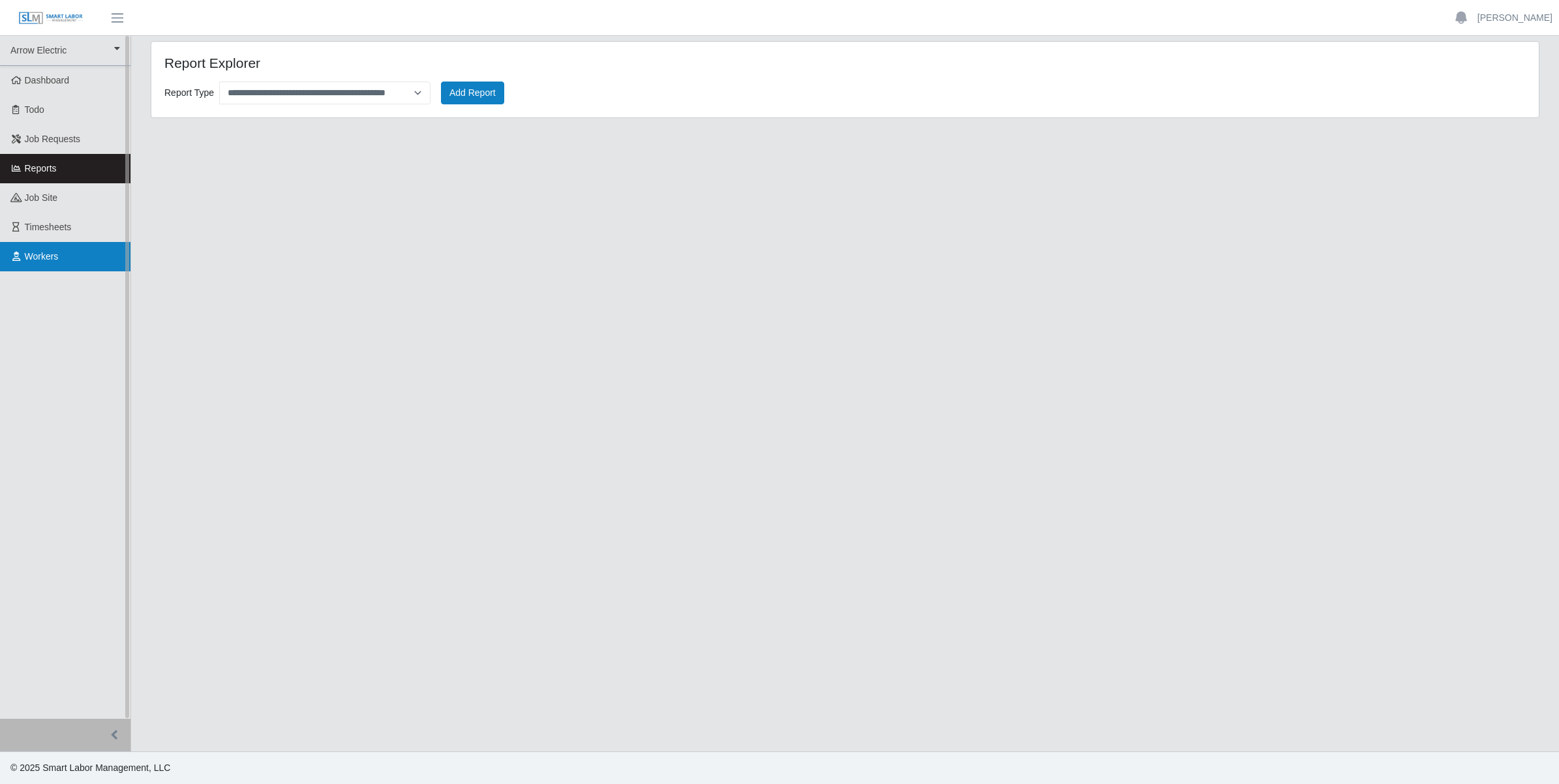
click at [48, 261] on span "Workers" at bounding box center [42, 256] width 34 height 10
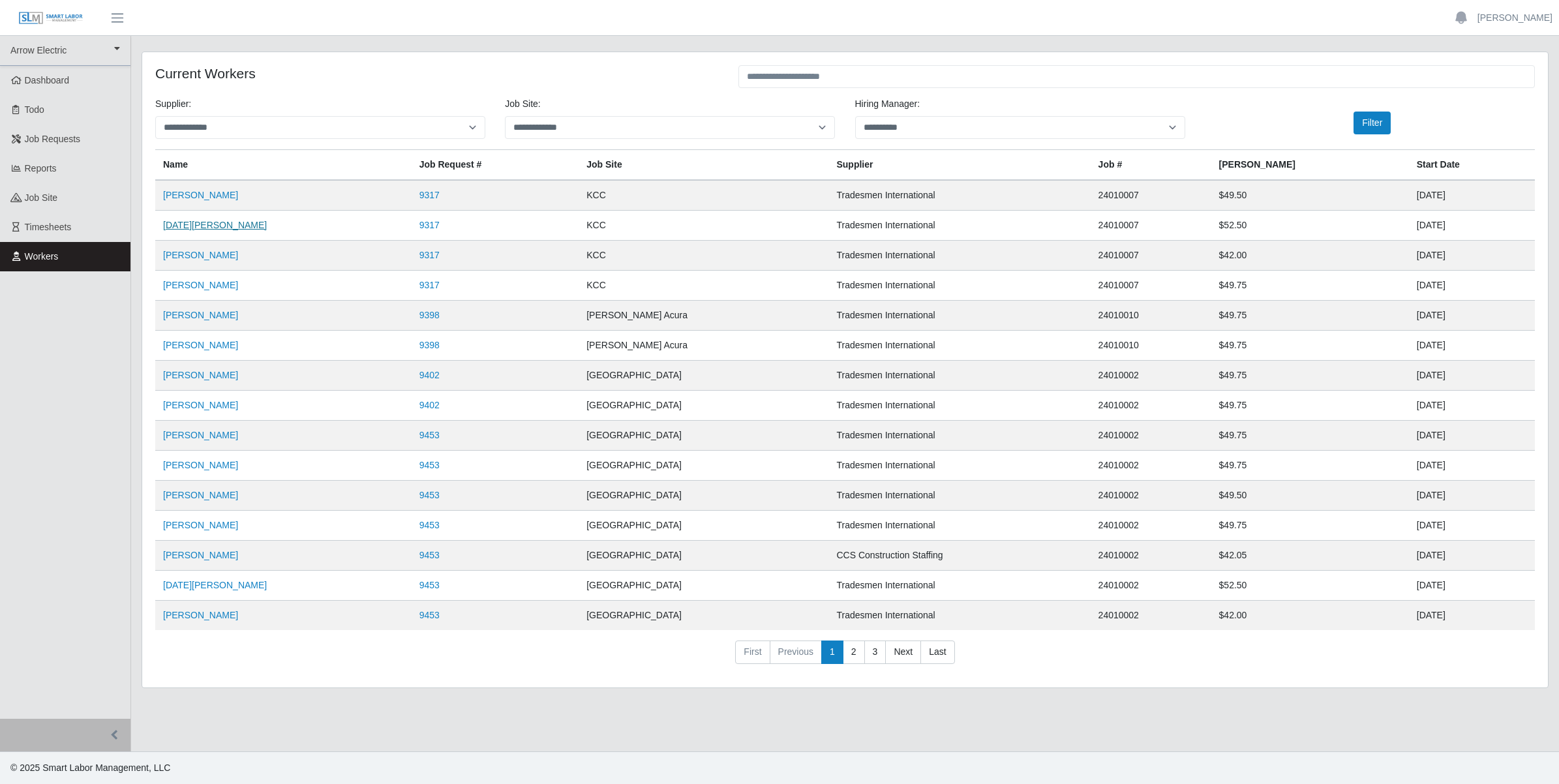
click at [181, 223] on link "Noel Lastres" at bounding box center [215, 225] width 103 height 10
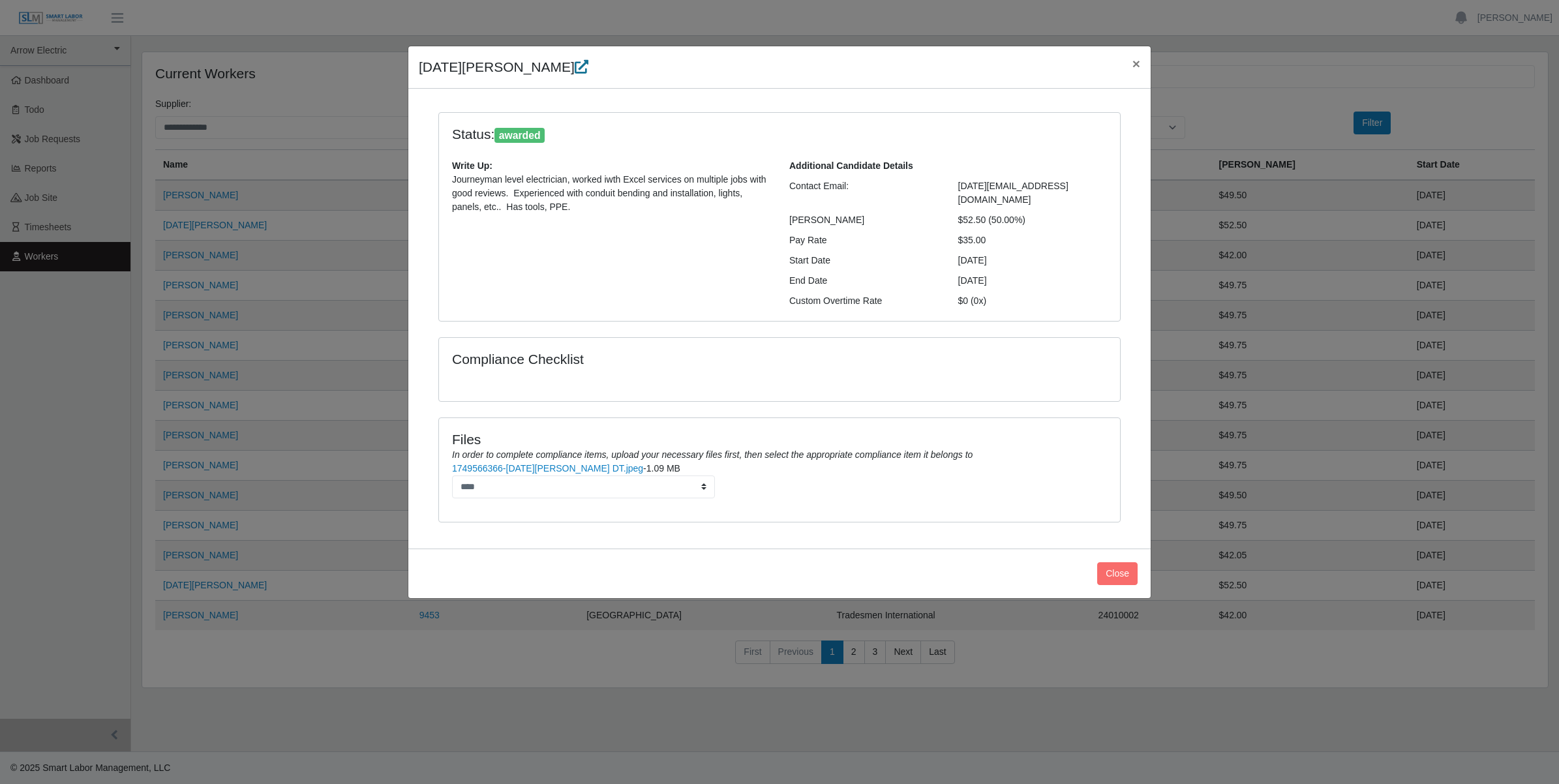
click at [574, 66] on icon at bounding box center [581, 67] width 13 height 13
click at [1128, 60] on button "×" at bounding box center [1136, 63] width 29 height 34
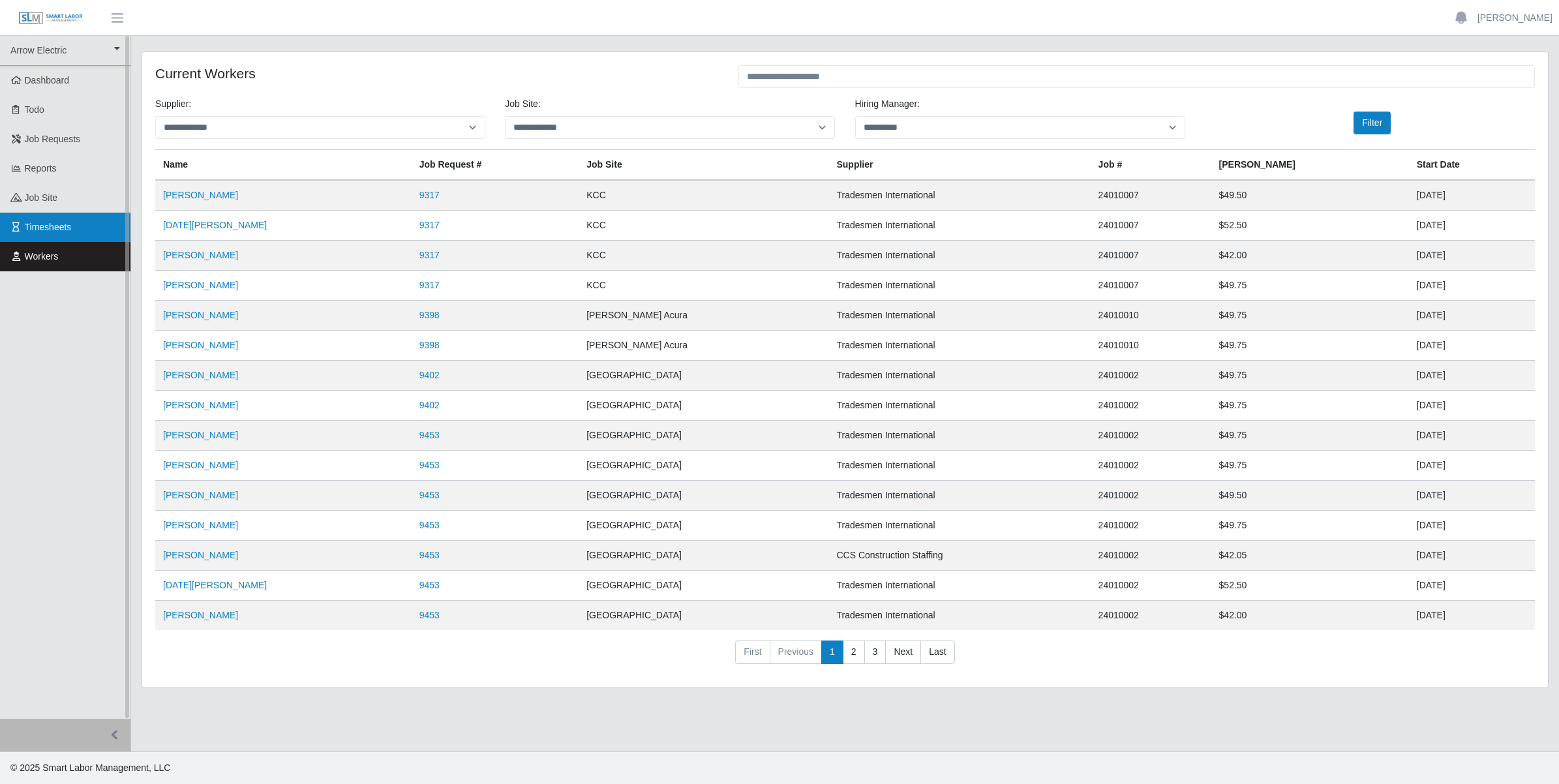
click at [49, 214] on link "Timesheets" at bounding box center [65, 226] width 131 height 29
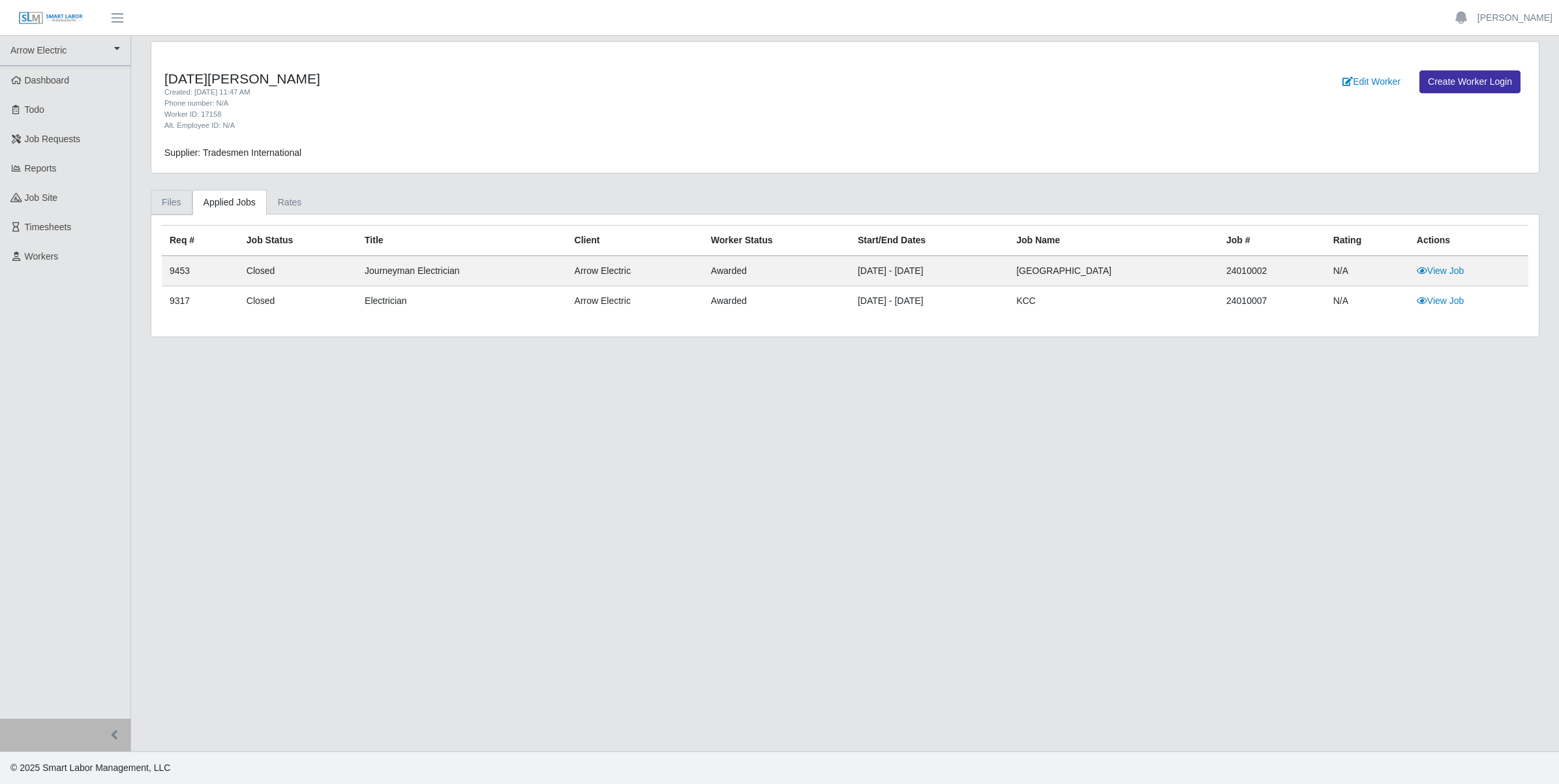
click at [174, 199] on link "Files" at bounding box center [171, 202] width 42 height 25
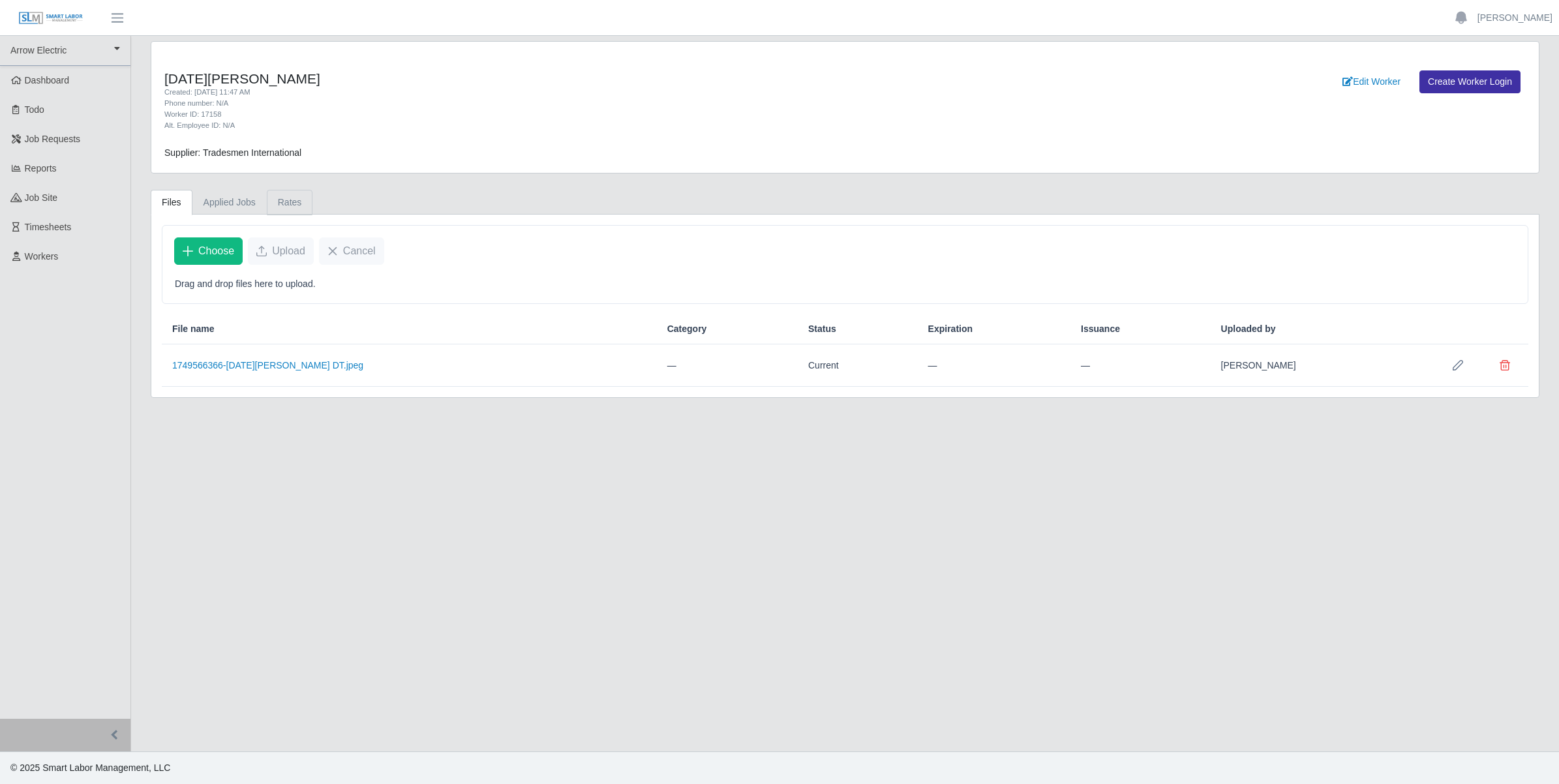
click at [303, 210] on link "Rates" at bounding box center [290, 202] width 46 height 25
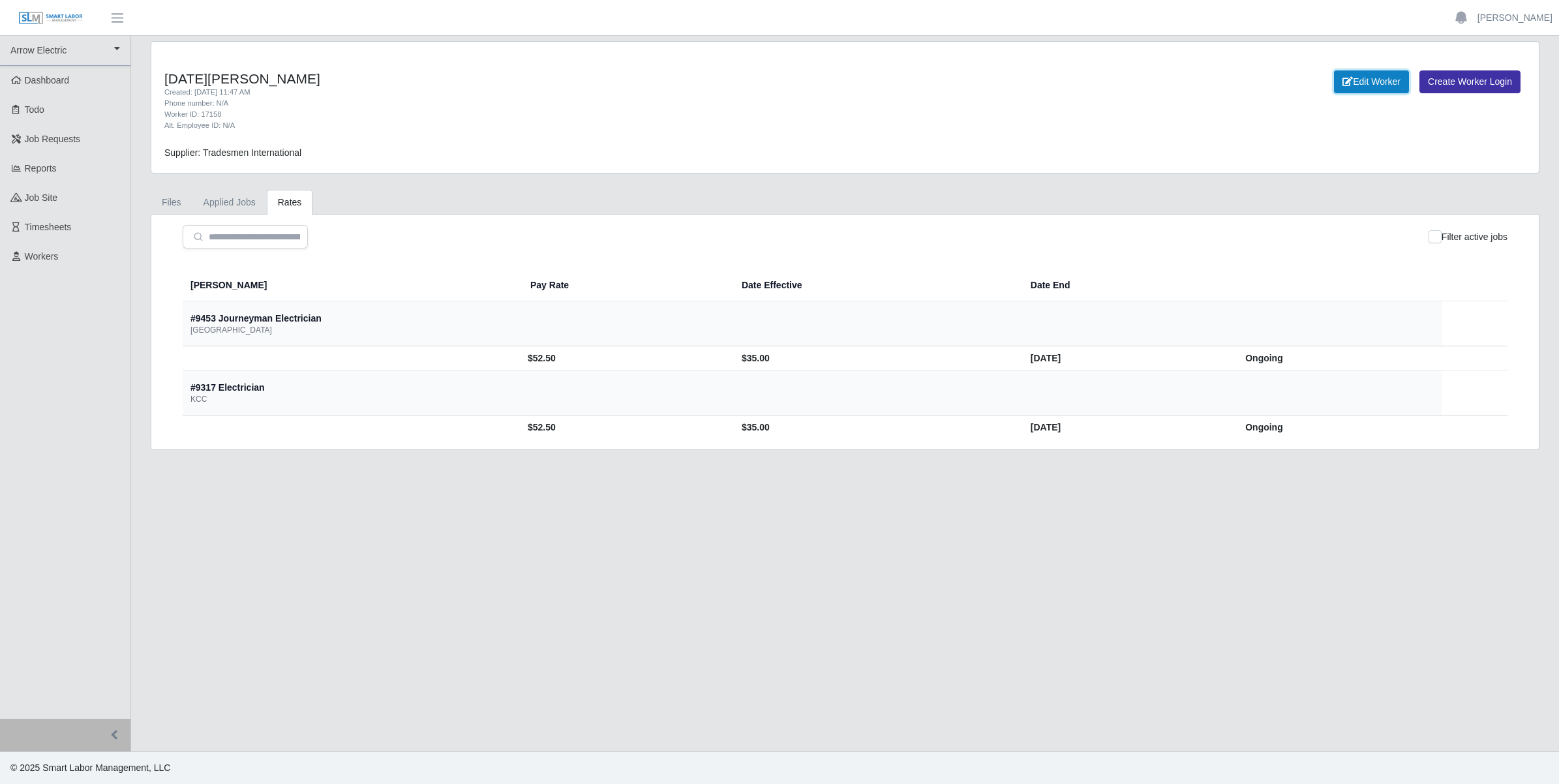
click at [1380, 80] on link "Edit Worker" at bounding box center [1372, 81] width 75 height 23
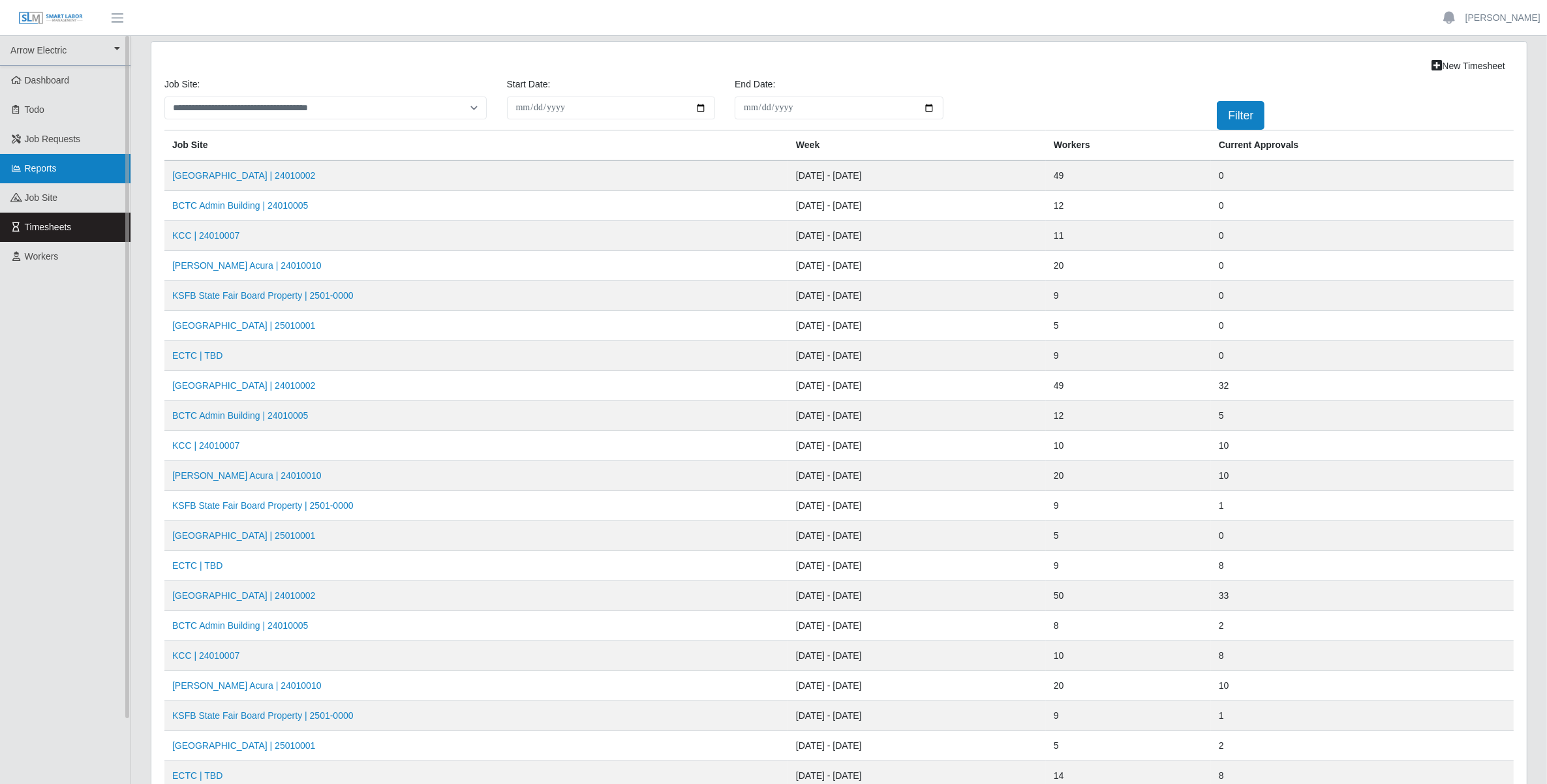
click at [49, 167] on span "Reports" at bounding box center [41, 168] width 32 height 10
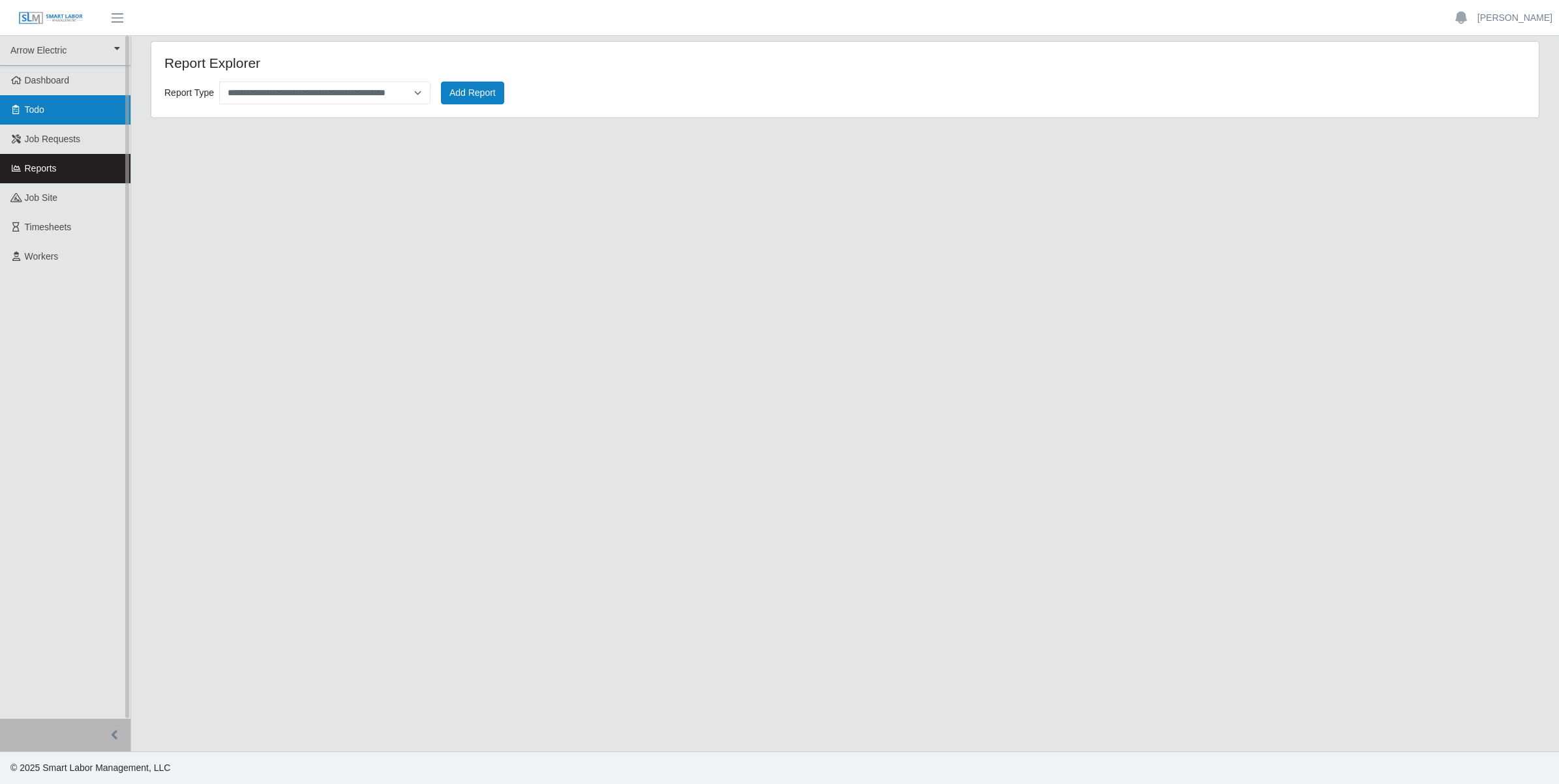
click at [17, 107] on icon at bounding box center [16, 110] width 12 height 9
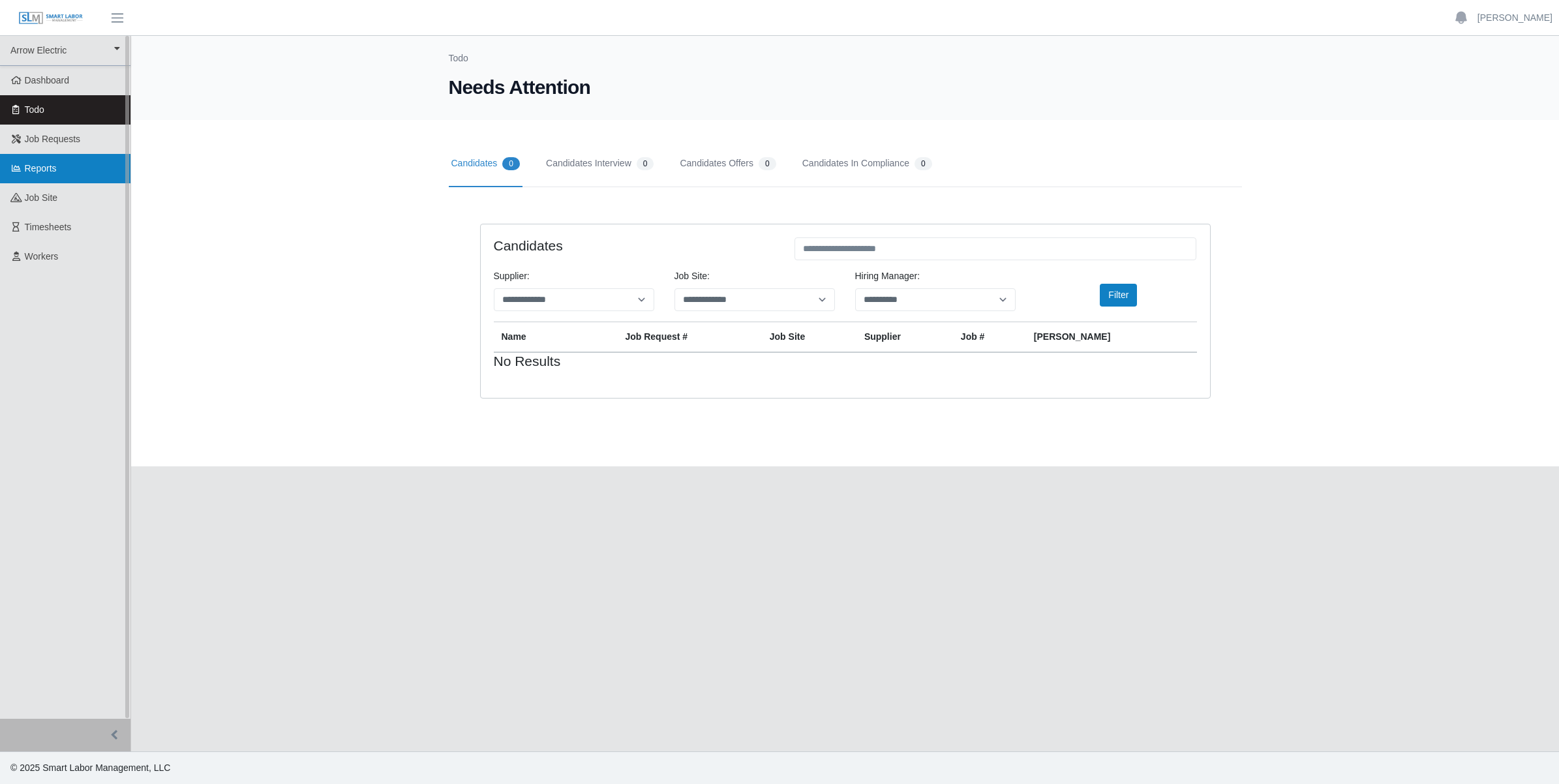
click at [37, 168] on span "Reports" at bounding box center [41, 168] width 32 height 10
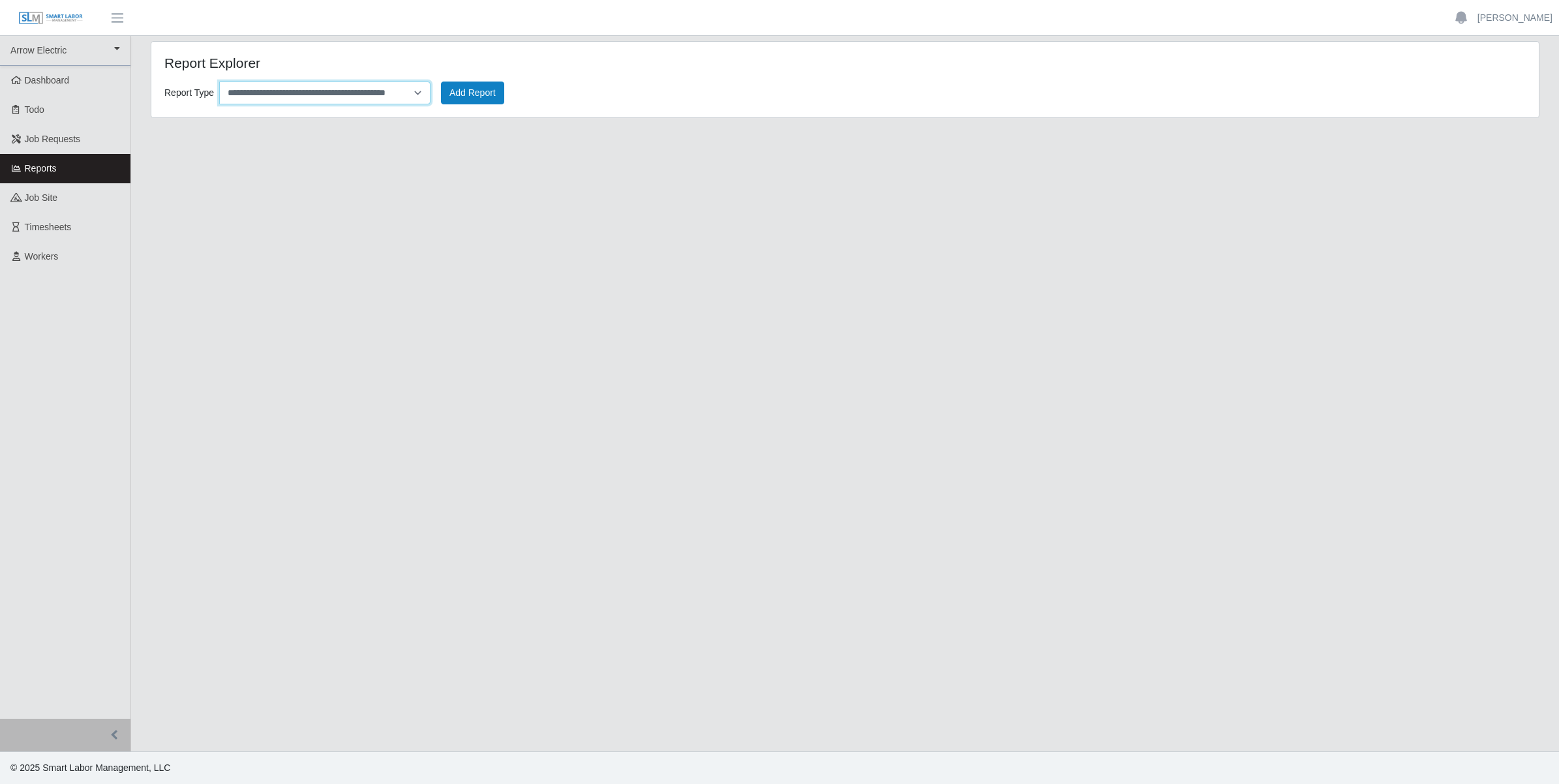
click at [403, 88] on select "**********" at bounding box center [325, 92] width 212 height 23
click at [197, 269] on main "**********" at bounding box center [845, 393] width 1427 height 715
click at [60, 138] on span "Job Requests" at bounding box center [53, 139] width 56 height 10
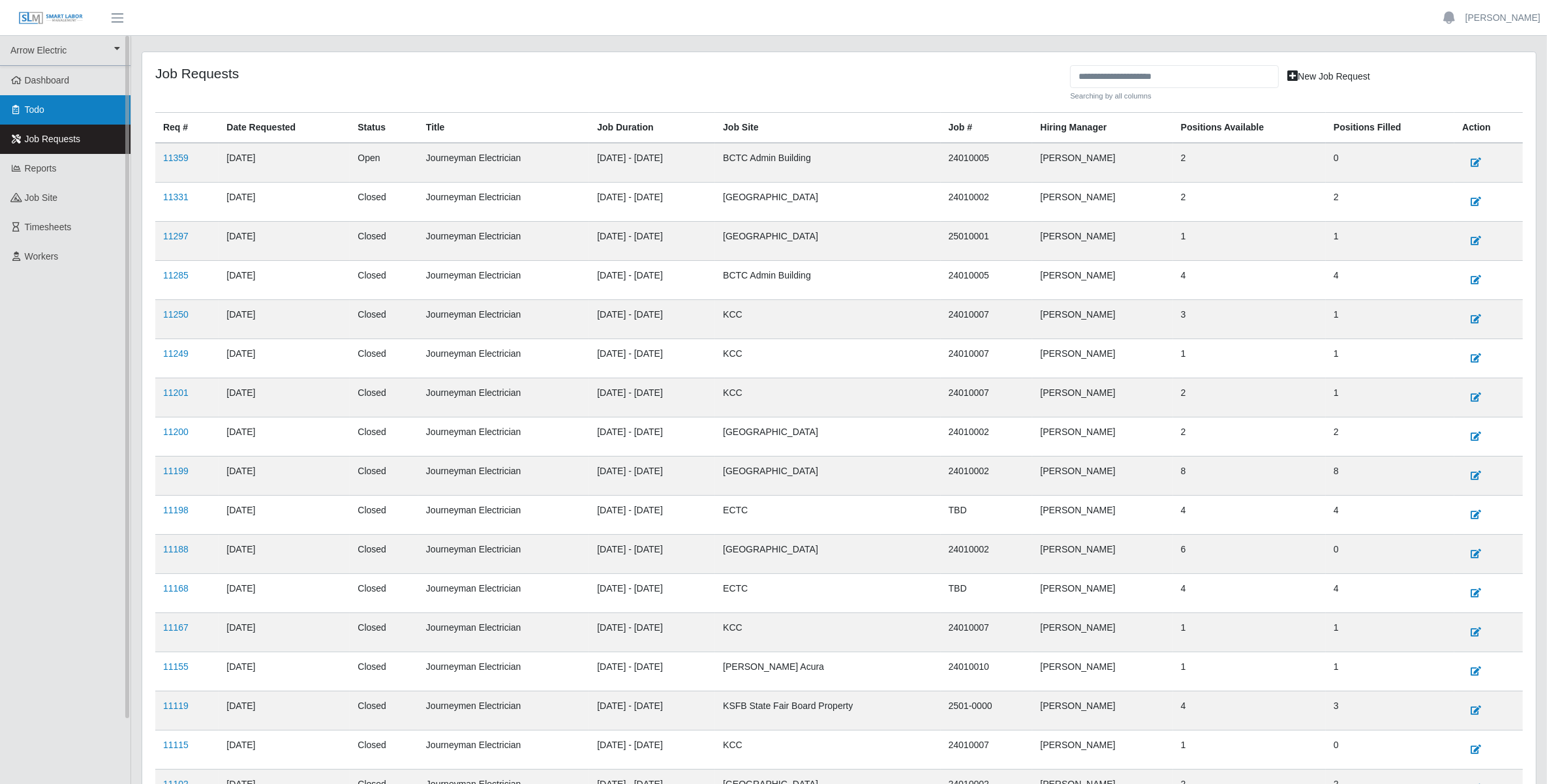
click at [49, 112] on link "Todo" at bounding box center [65, 110] width 131 height 29
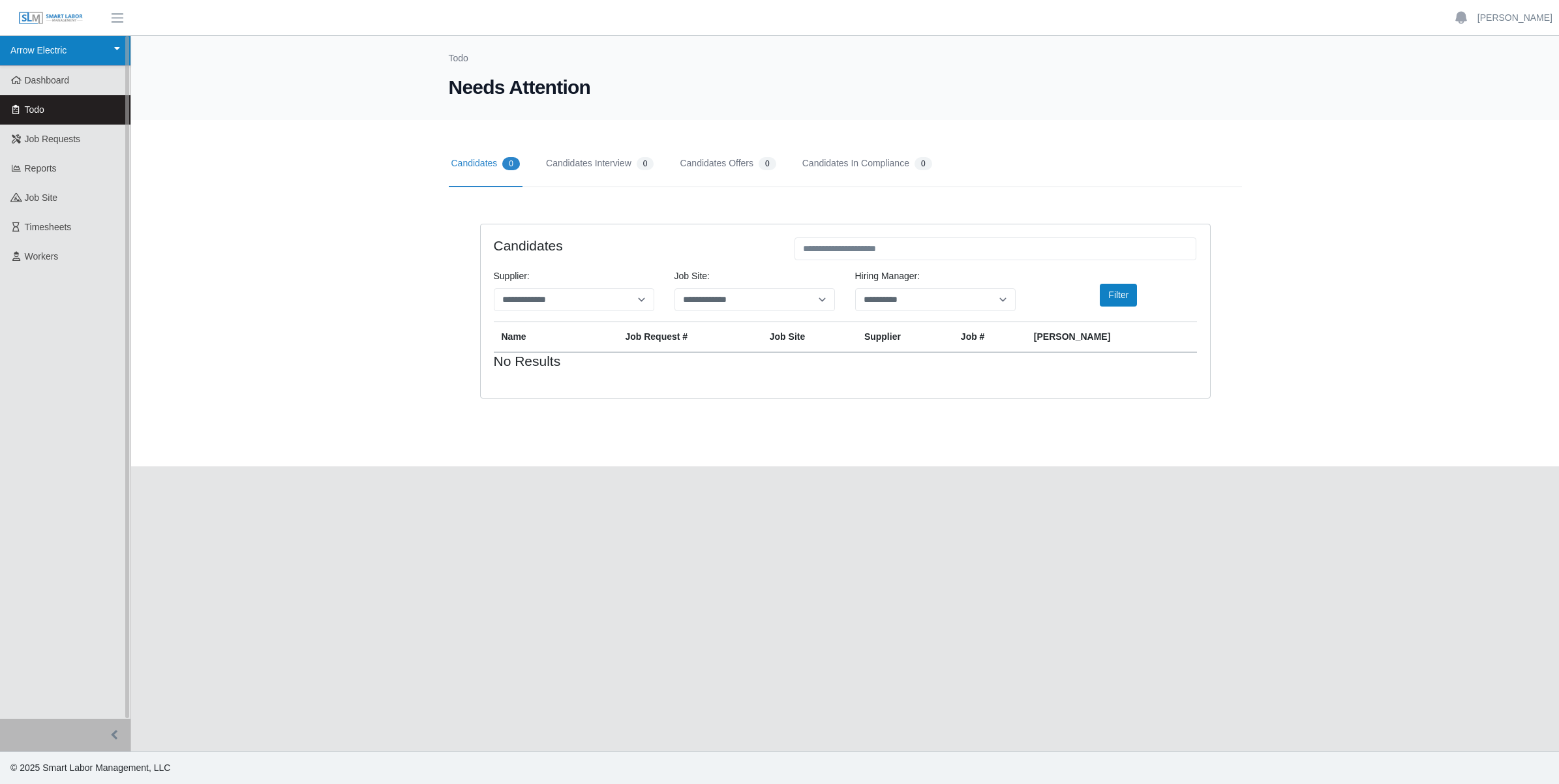
click at [107, 41] on link "Arrow Electric" at bounding box center [65, 51] width 131 height 30
click at [110, 15] on span "button" at bounding box center [118, 17] width 17 height 15
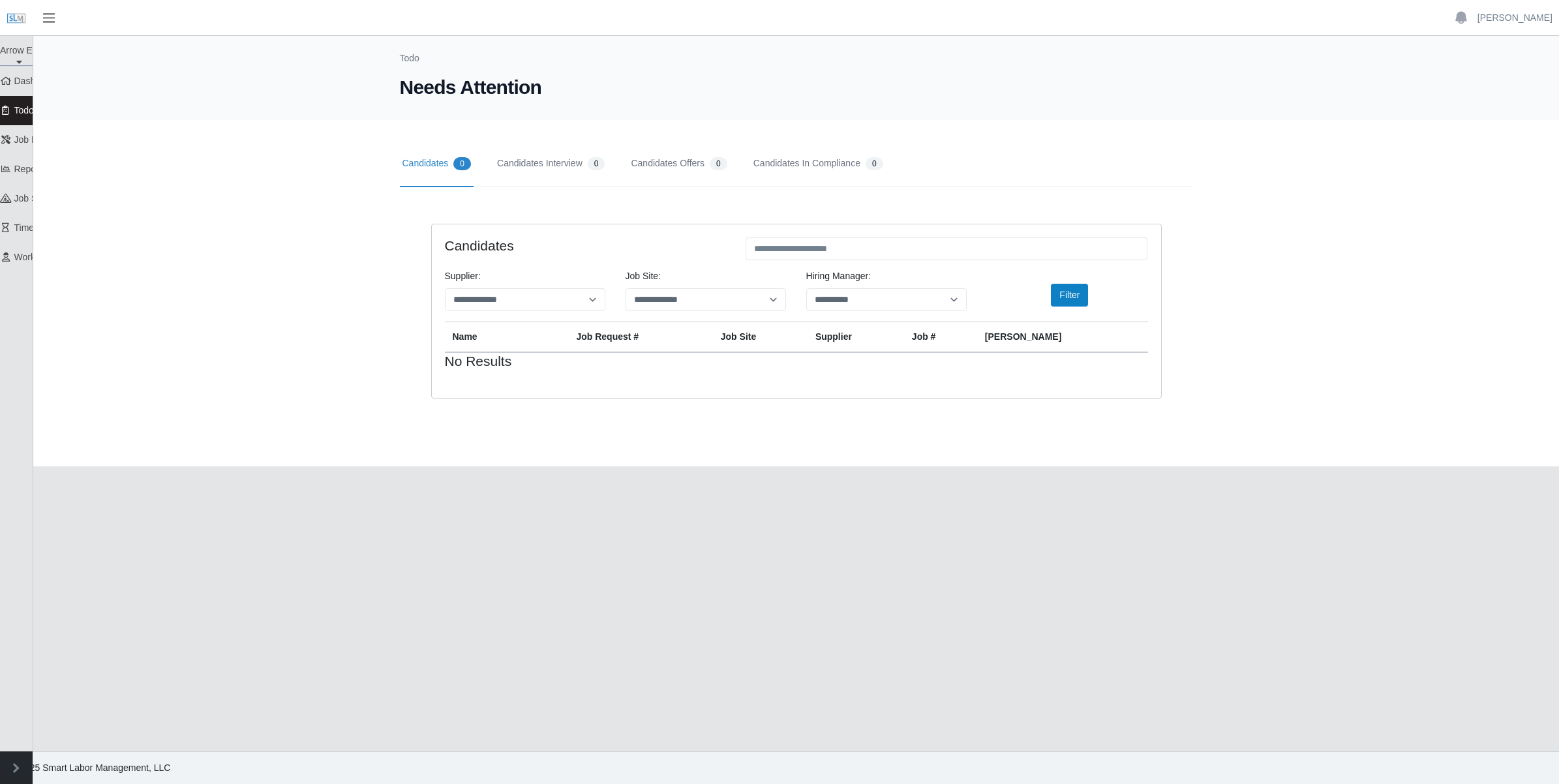
click at [49, 14] on span "button" at bounding box center [49, 17] width 17 height 15
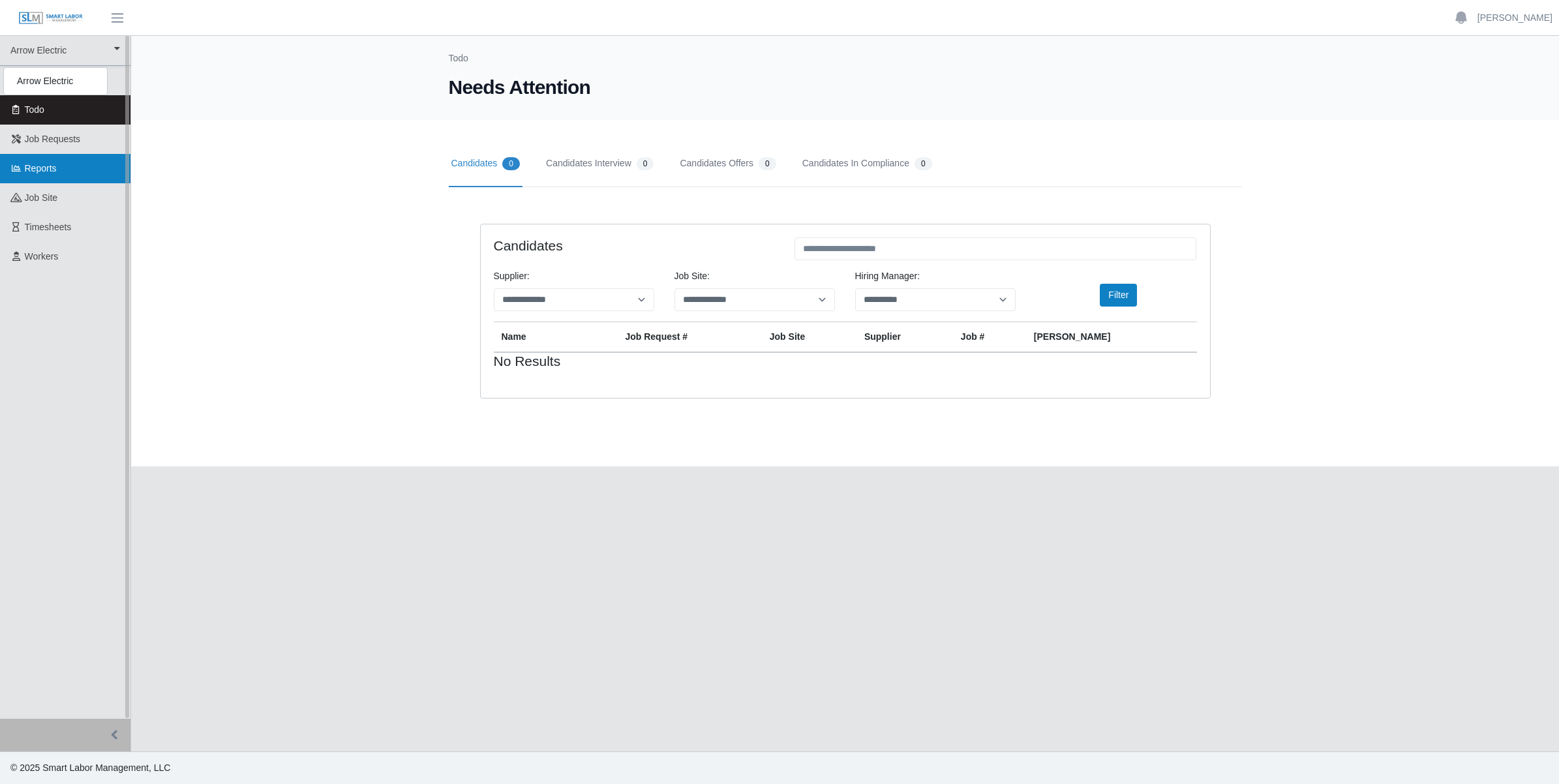
click at [46, 171] on span "Reports" at bounding box center [41, 168] width 32 height 10
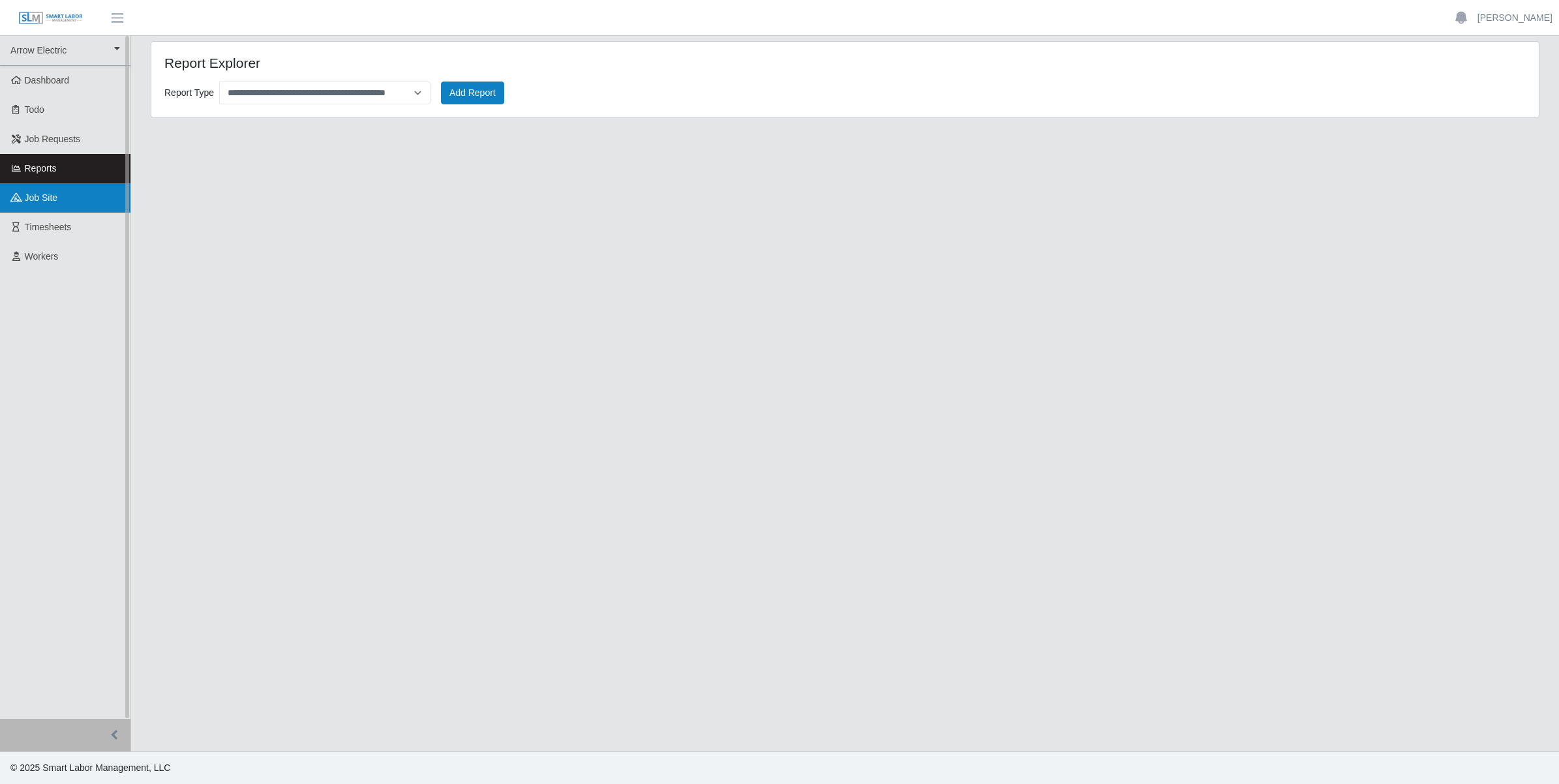
click at [46, 194] on span "job site" at bounding box center [42, 197] width 33 height 10
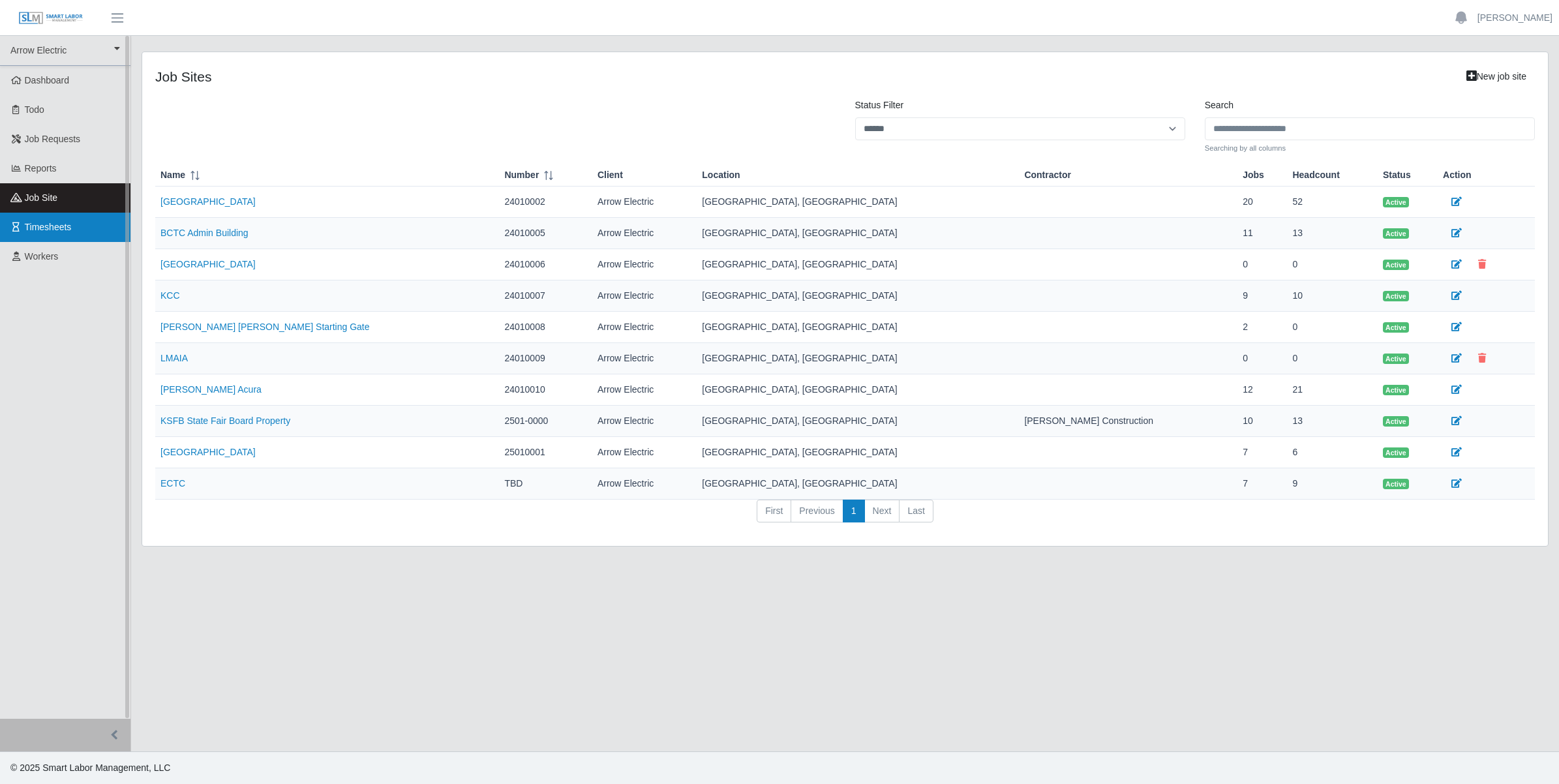
click at [46, 219] on link "Timesheets" at bounding box center [65, 226] width 131 height 29
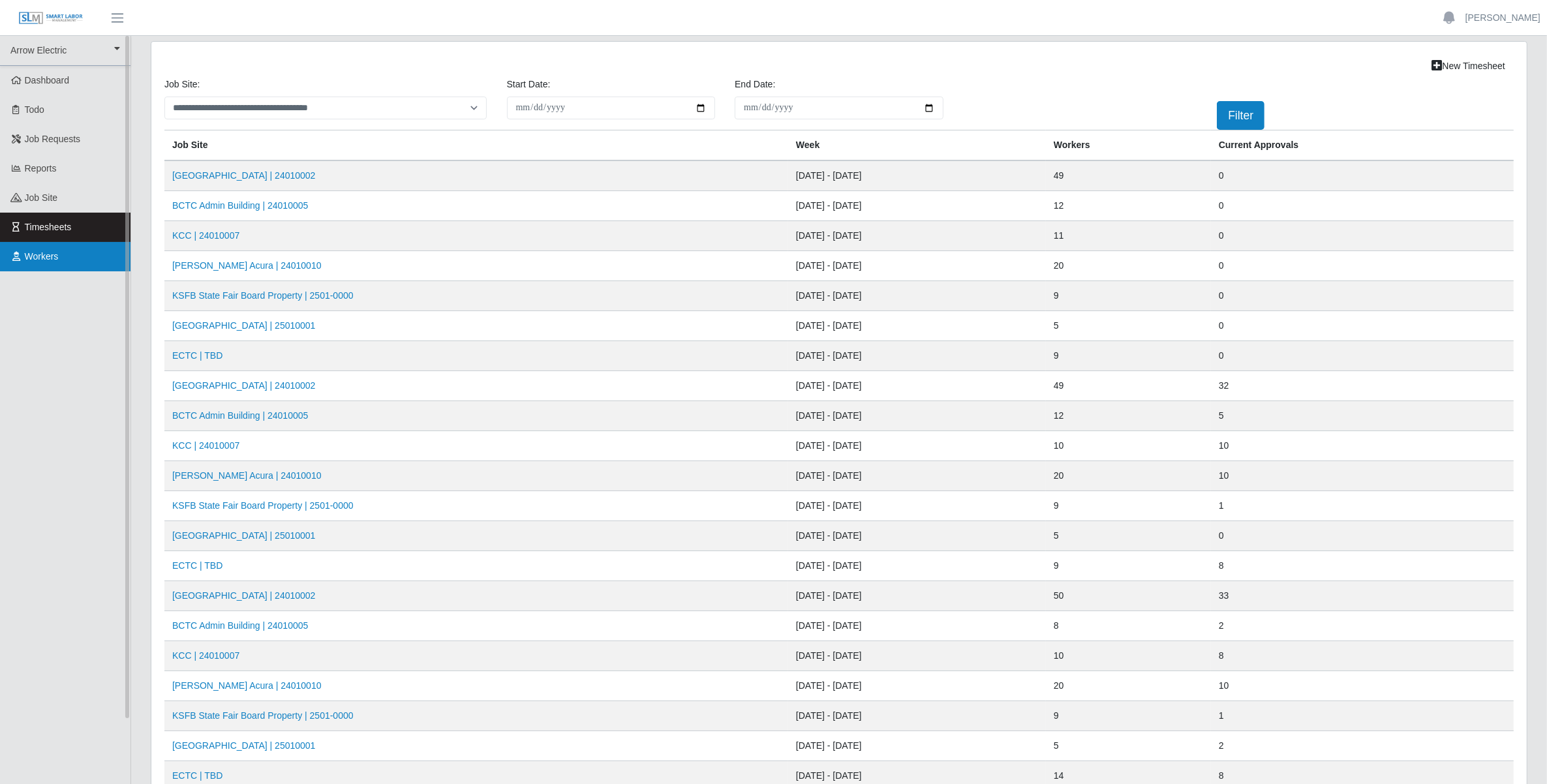
click at [50, 251] on span "Workers" at bounding box center [42, 256] width 34 height 10
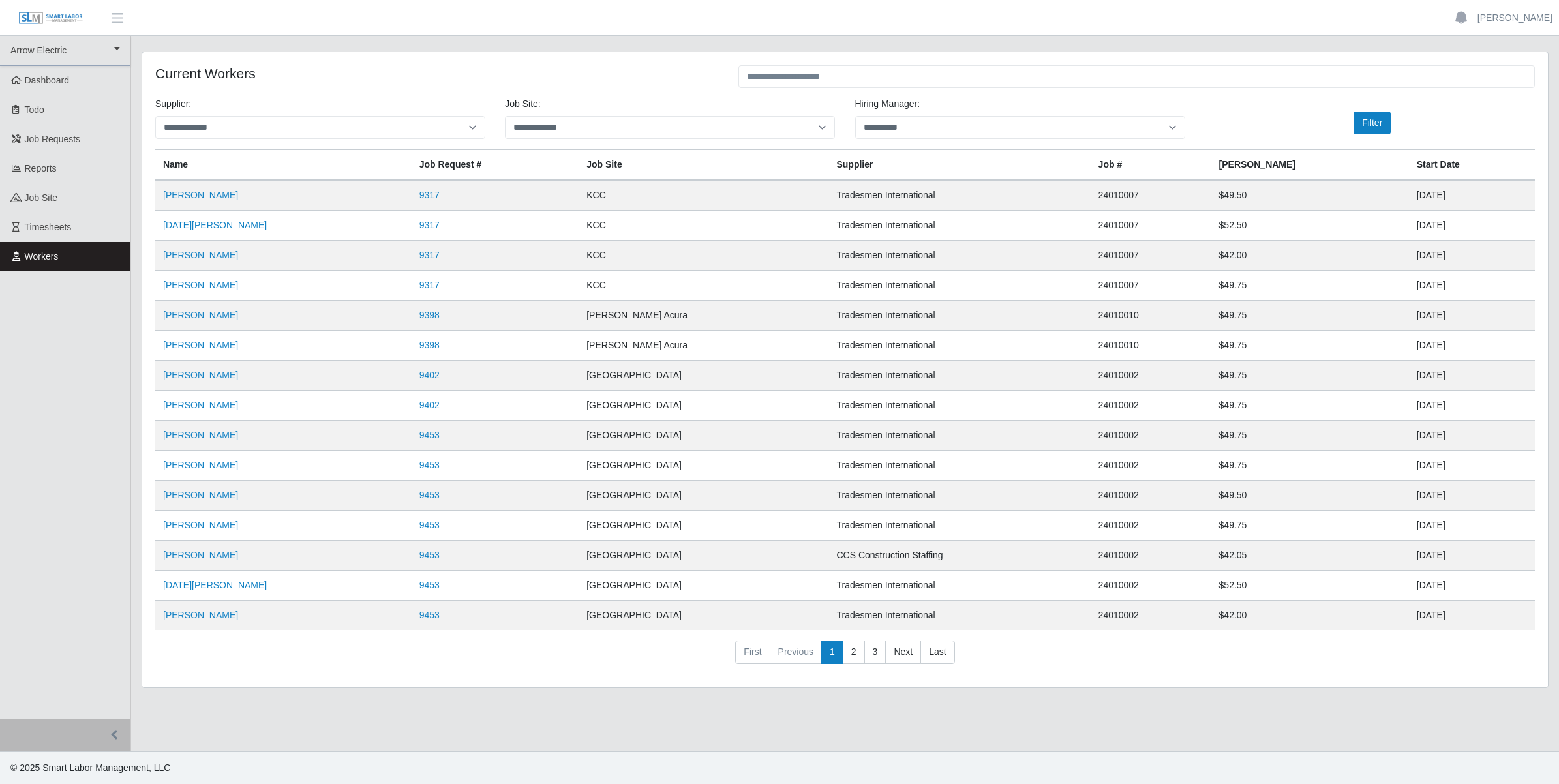
click at [1526, 404] on td "[DATE]" at bounding box center [1471, 406] width 126 height 30
click at [439, 410] on link "9402" at bounding box center [429, 404] width 20 height 10
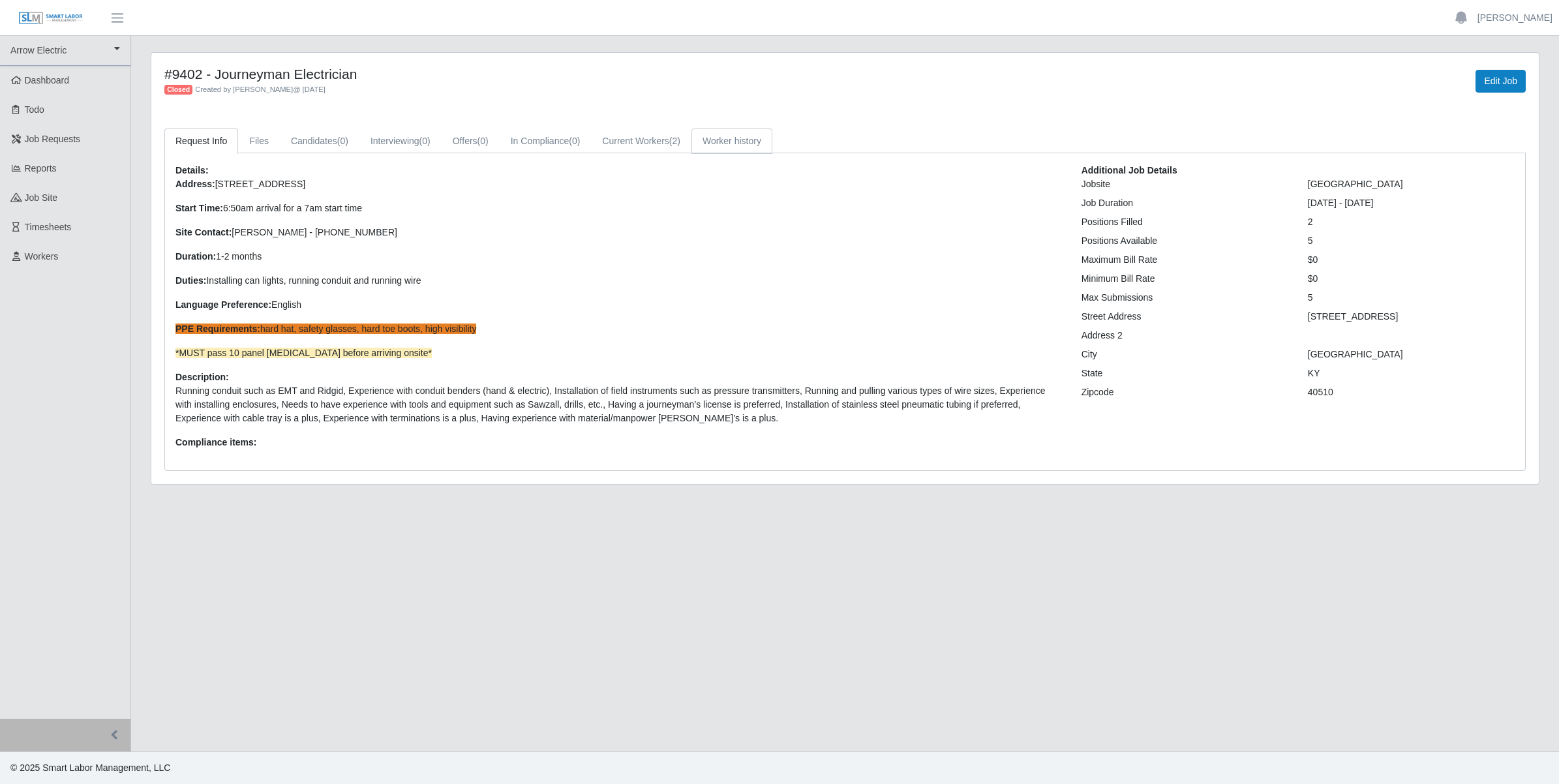
click at [739, 146] on link "Worker history" at bounding box center [731, 141] width 81 height 25
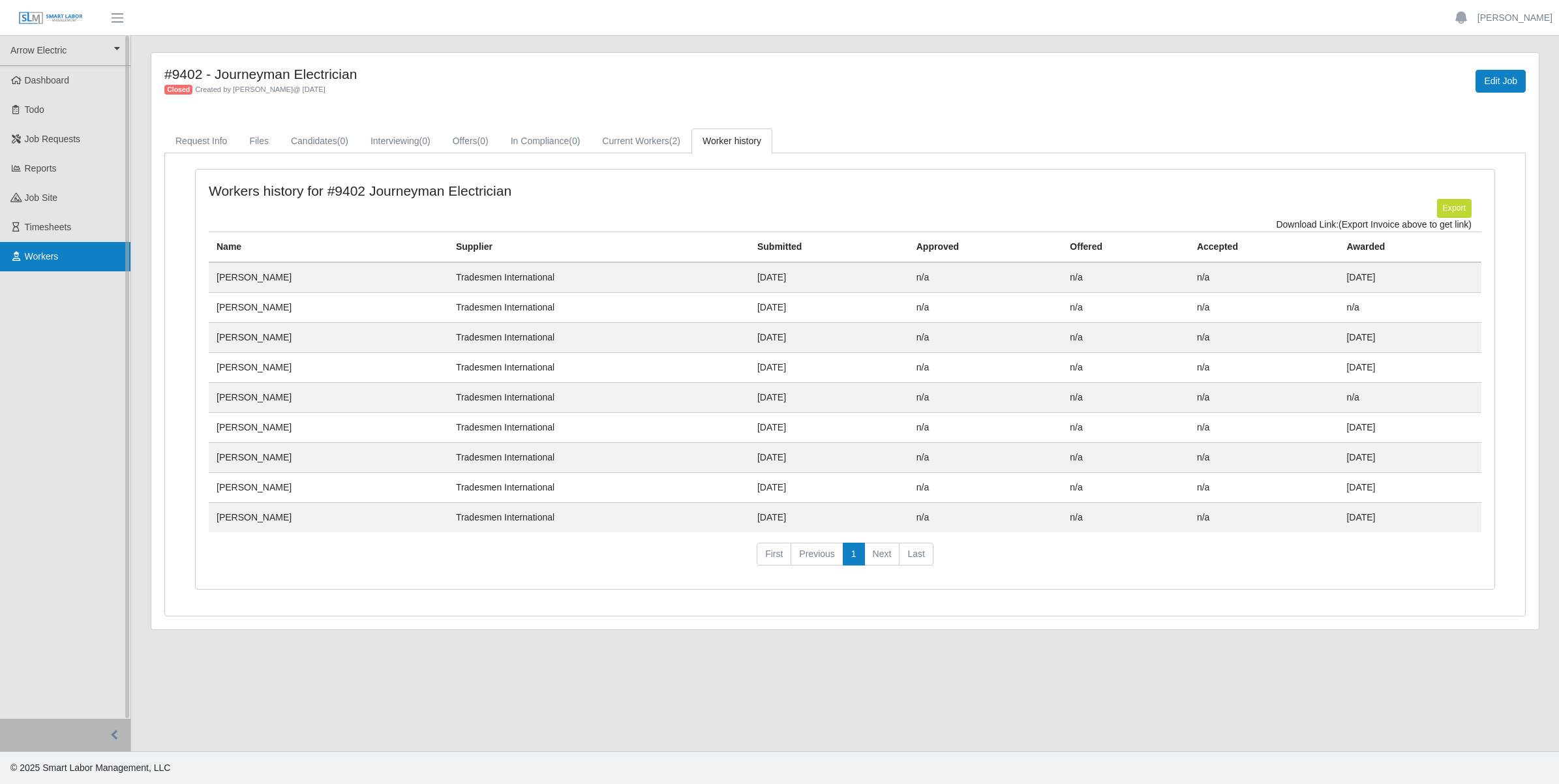
click at [49, 255] on span "Workers" at bounding box center [42, 256] width 34 height 10
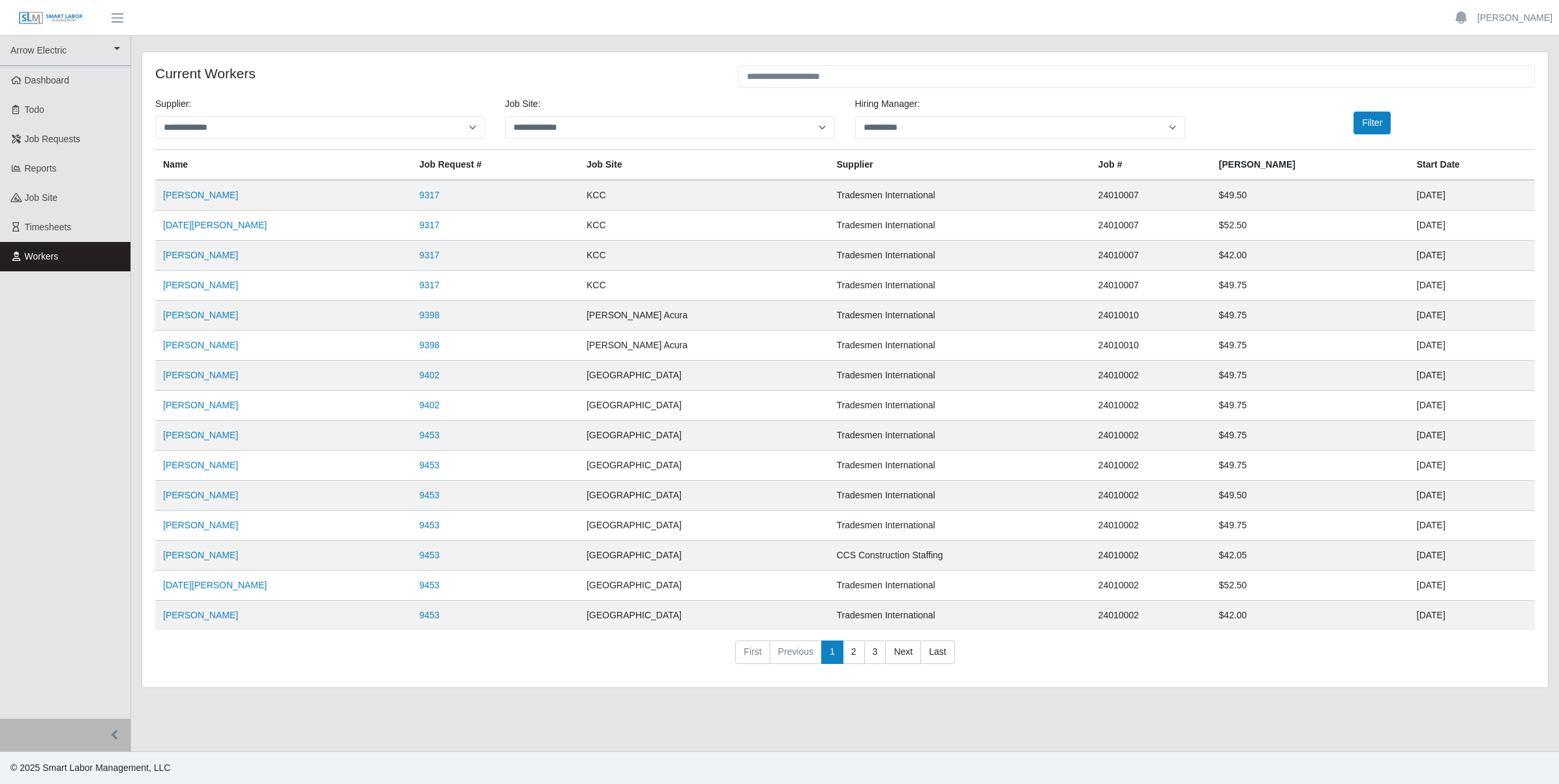
click at [324, 421] on td "[PERSON_NAME]" at bounding box center [283, 435] width 256 height 30
